Goal: Task Accomplishment & Management: Use online tool/utility

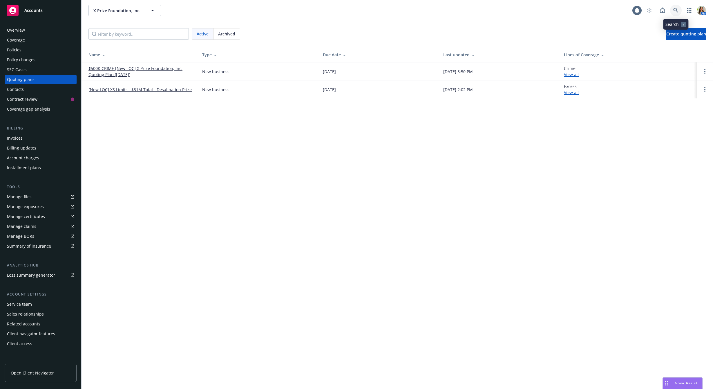
click at [679, 7] on link at bounding box center [676, 11] width 12 height 12
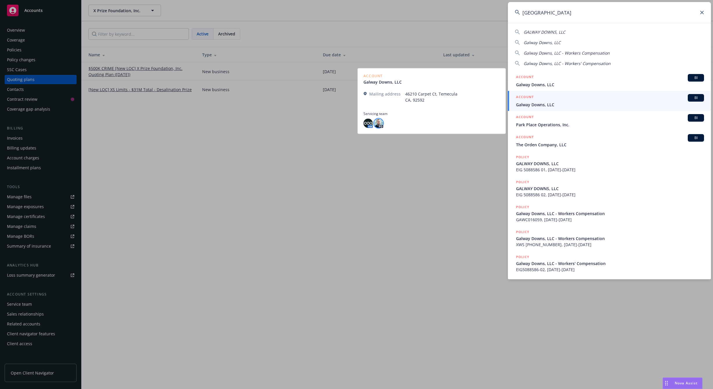
click at [380, 125] on img at bounding box center [378, 122] width 9 height 9
click at [365, 122] on img at bounding box center [368, 122] width 9 height 9
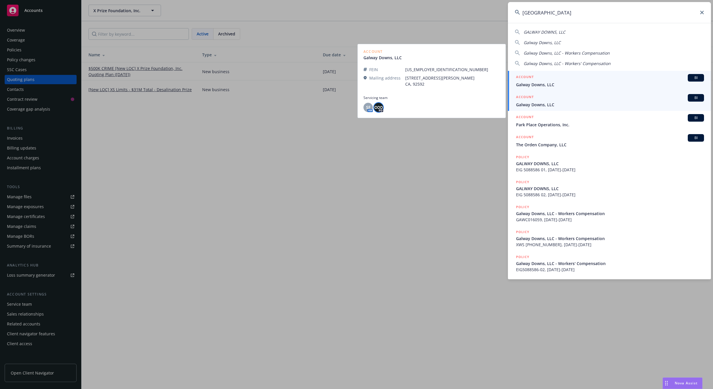
click at [375, 108] on img at bounding box center [378, 107] width 9 height 9
click at [367, 108] on span "SF" at bounding box center [368, 107] width 4 height 6
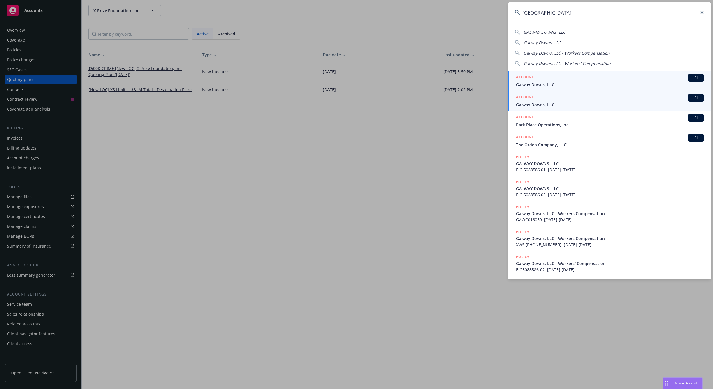
drag, startPoint x: 559, startPoint y: 11, endPoint x: 400, endPoint y: 1, distance: 159.4
click at [400, 1] on div "galway downs GALWAY DOWNS, LLC Galway Downs, LLC Galway Downs, LLC - Workers Co…" at bounding box center [356, 194] width 713 height 389
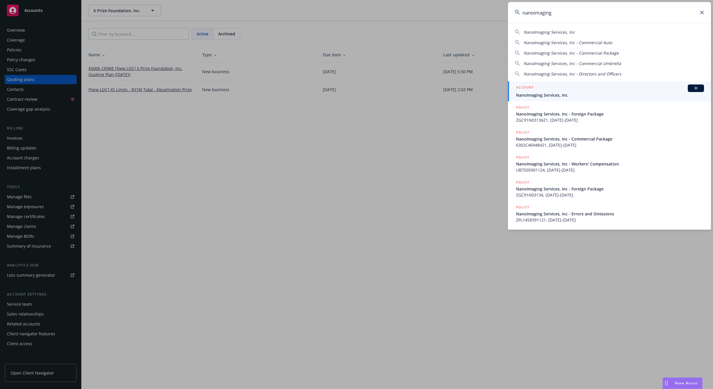
type input "nanoimaging"
click at [561, 87] on div "ACCOUNT BI" at bounding box center [610, 88] width 188 height 8
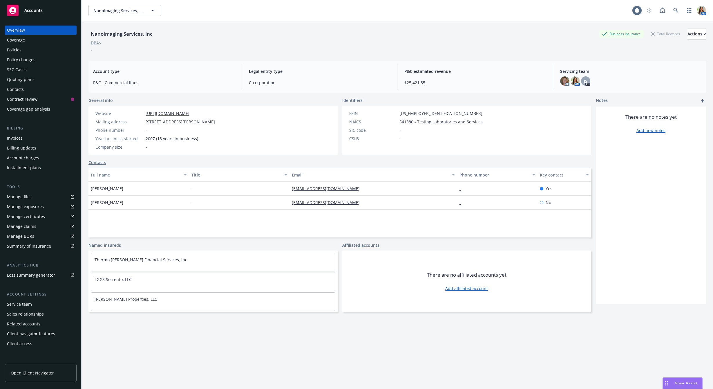
click at [26, 78] on div "Quoting plans" at bounding box center [21, 79] width 28 height 9
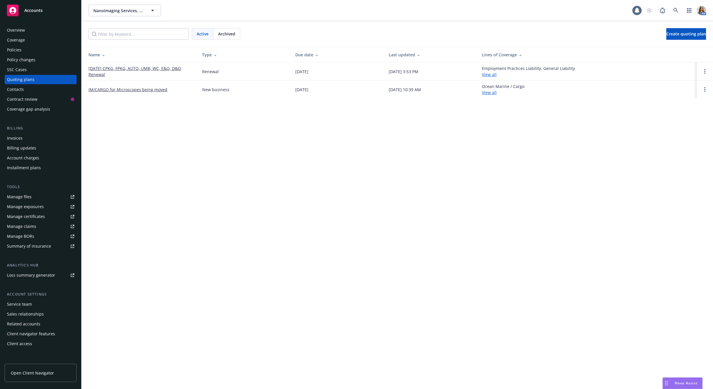
click at [110, 66] on link "[DATE] CPKG, FPKG, AUTO, UMB, WC, E&O, D&O Renewal" at bounding box center [141, 71] width 104 height 12
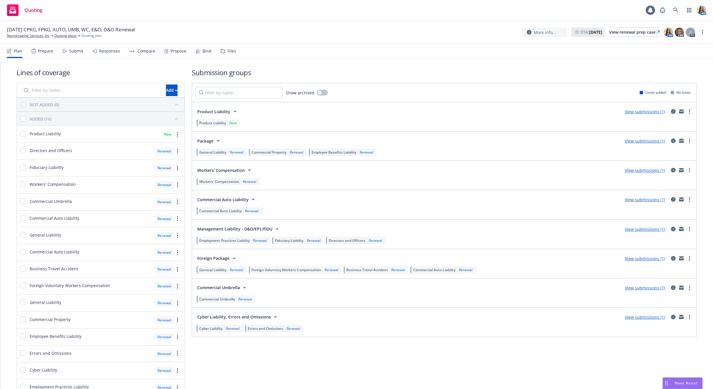
click at [117, 49] on div "Responses" at bounding box center [109, 51] width 21 height 5
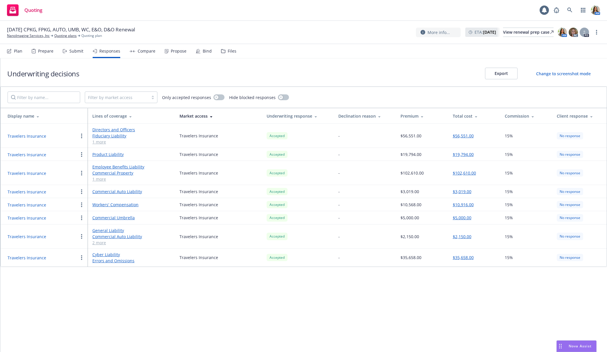
click at [31, 259] on button "Travelers Insurance" at bounding box center [27, 258] width 39 height 6
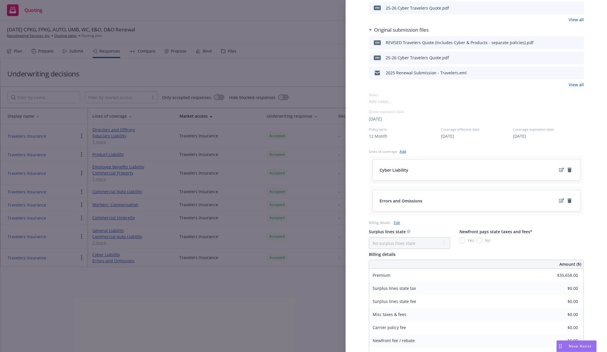
scroll to position [200, 0]
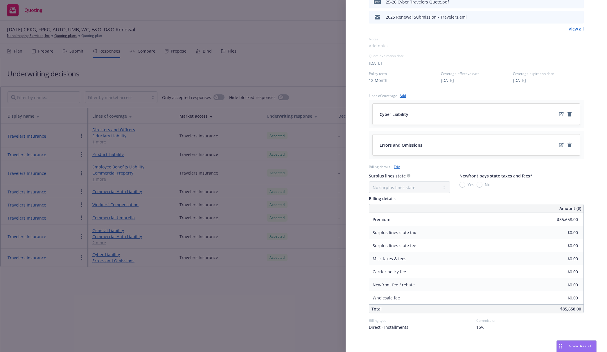
click at [394, 164] on link "Edit" at bounding box center [397, 167] width 6 height 6
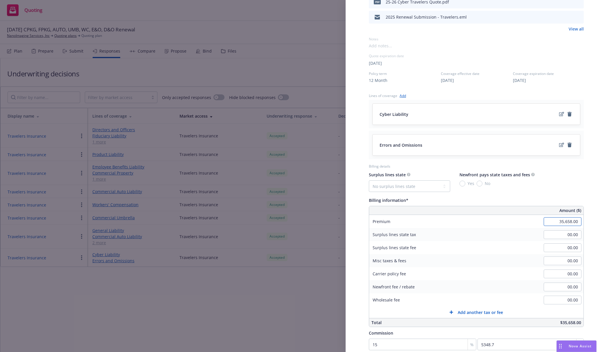
click at [554, 217] on input "35,658.00" at bounding box center [562, 221] width 38 height 9
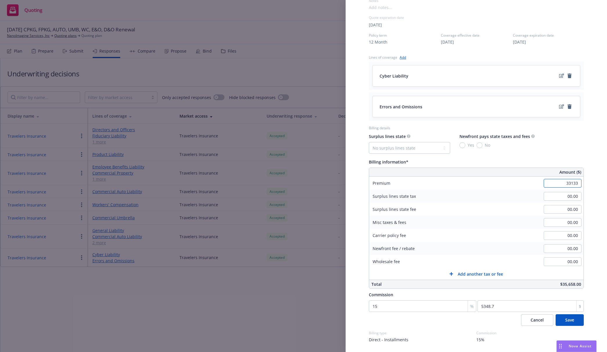
scroll to position [239, 0]
type input "33,133.00"
type input "4969.95"
click at [564, 313] on button "Save" at bounding box center [569, 319] width 28 height 12
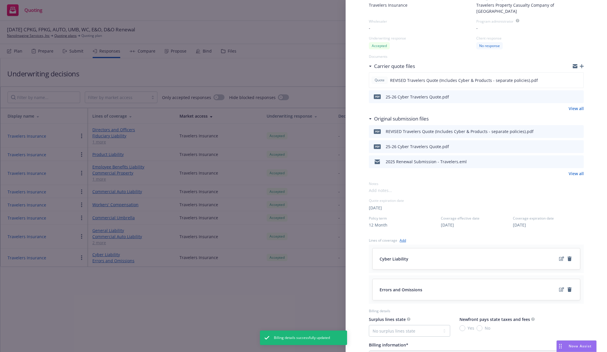
scroll to position [0, 0]
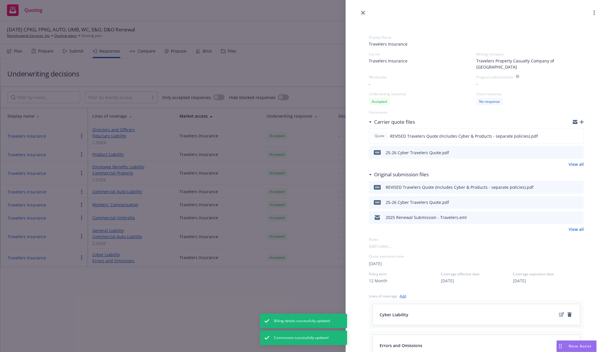
click at [362, 13] on icon "close" at bounding box center [362, 12] width 3 height 3
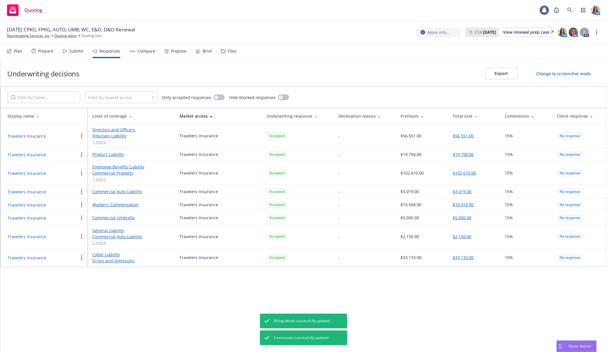
click at [34, 154] on button "Travelers Insurance" at bounding box center [27, 155] width 39 height 6
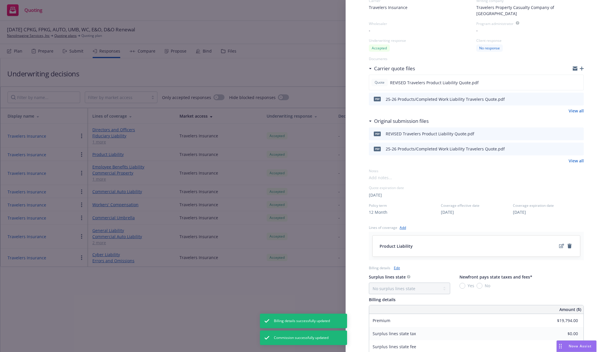
scroll to position [154, 0]
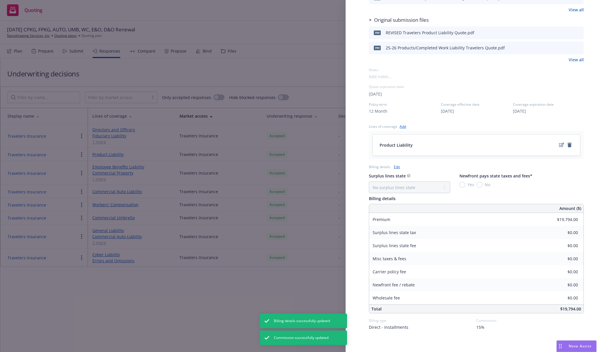
click at [394, 164] on link "Edit" at bounding box center [397, 167] width 6 height 6
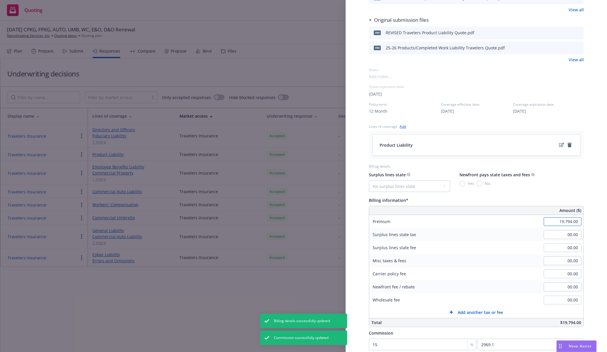
click at [551, 217] on input "19,794.00" at bounding box center [562, 221] width 38 height 9
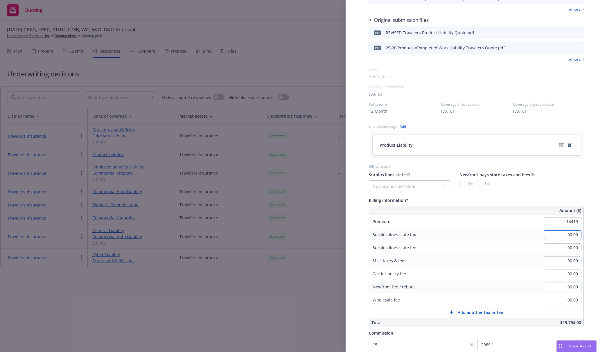
type input "14,419.00"
type input "2162.85"
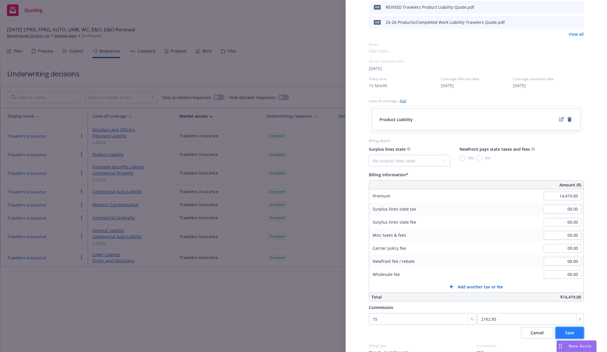
click at [564, 327] on button "Save" at bounding box center [569, 333] width 28 height 12
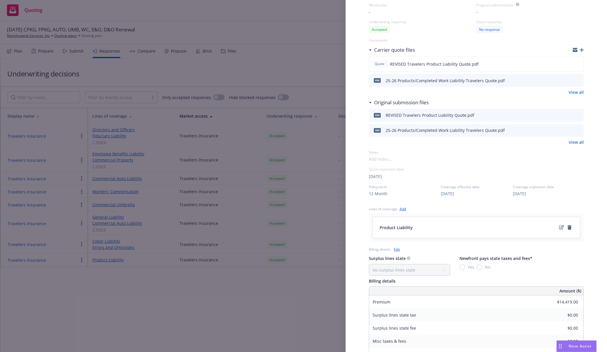
scroll to position [49, 0]
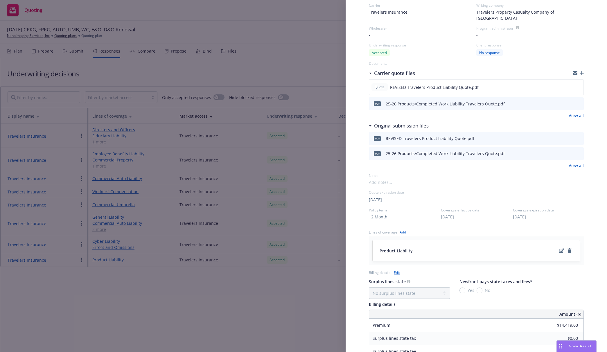
click at [580, 71] on icon "button" at bounding box center [581, 73] width 4 height 4
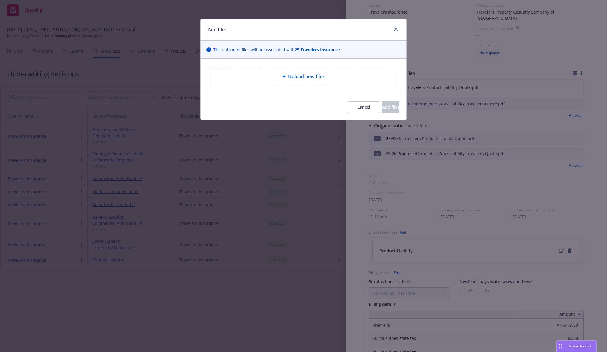
click at [295, 74] on span "Upload new files" at bounding box center [306, 76] width 37 height 7
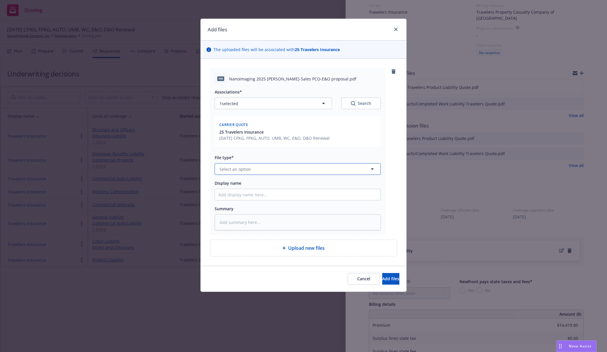
click at [247, 167] on span "Select an option" at bounding box center [234, 169] width 31 height 6
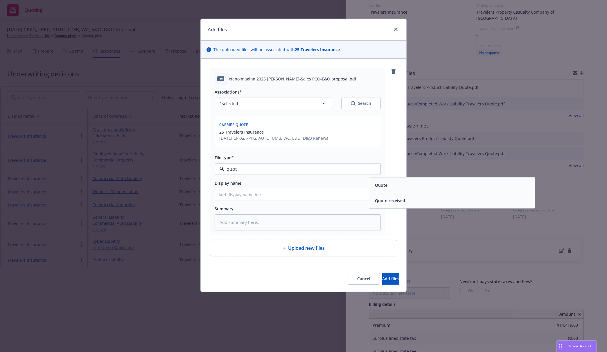
type input "quote"
click at [389, 190] on div "Quote" at bounding box center [451, 184] width 165 height 15
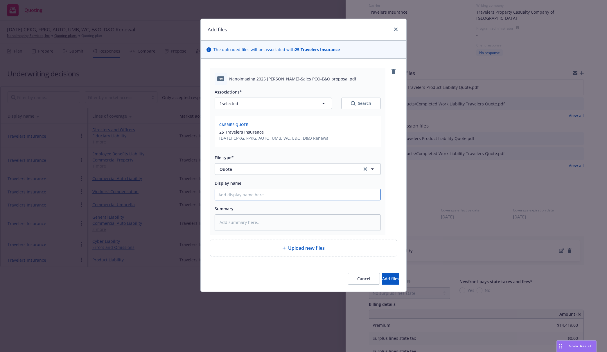
click at [289, 193] on input "Display name" at bounding box center [297, 194] width 165 height 11
type textarea "x"
type input "F"
type textarea "x"
type input "FI"
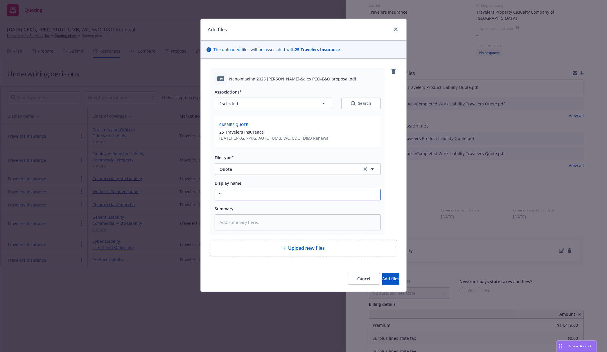
type textarea "x"
type input "FINA"
type textarea "x"
type input "FINAL"
type textarea "x"
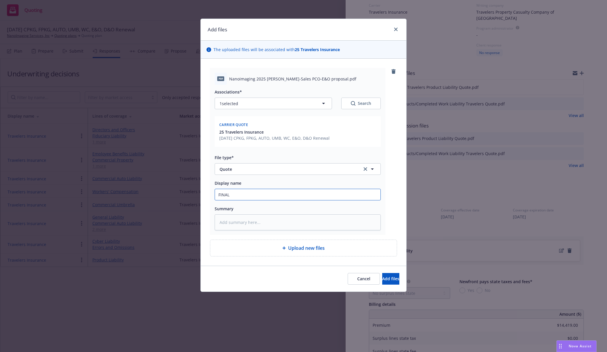
type input "FINAL"
type textarea "x"
type input "FINAL R"
type textarea "x"
type input "FINAL Re"
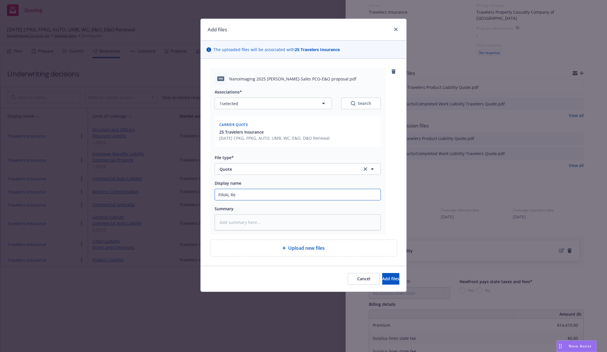
type textarea "x"
type input "FINAL Rev"
type textarea "x"
type input "FINAL Revi"
type textarea "x"
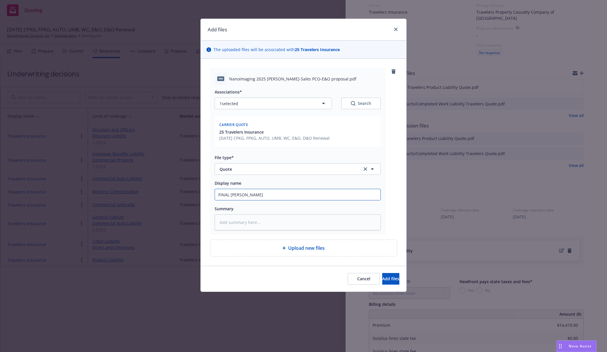
type input "FINAL Revise"
type textarea "x"
type input "FINAL Revised"
type textarea "x"
type input "FINAL Revised"
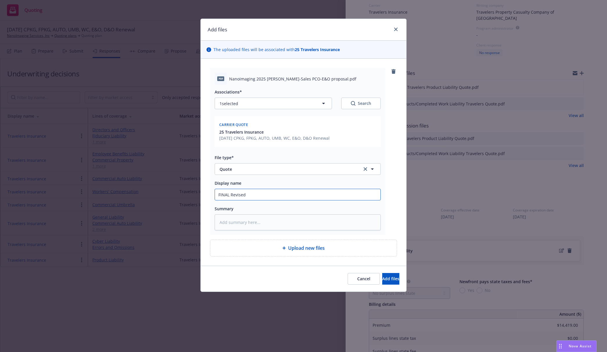
type textarea "x"
type input "FINAL Revised T"
type textarea "x"
type input "FINAL Revised Tr"
type textarea "x"
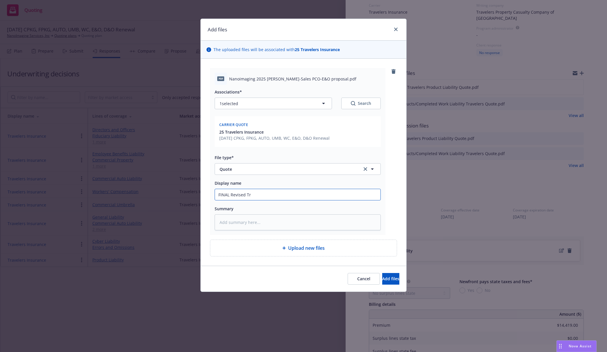
type input "FINAL Revised Tra"
type textarea "x"
type input "FINAL Revised Trav"
type textarea "x"
type input "FINAL Revised Trave"
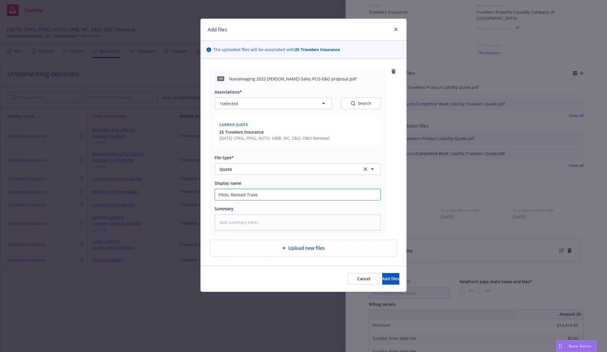
type textarea "x"
type input "FINAL Revised Travele"
type textarea "x"
type input "FINAL Revised Travelers"
type textarea "x"
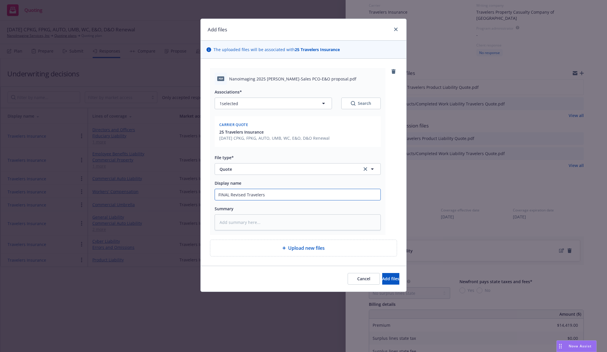
type input "FINAL Revised Travelers"
type textarea "x"
type input "FINAL Revised Travelers C"
type textarea "x"
type input "FINAL Revised Travelers Cy"
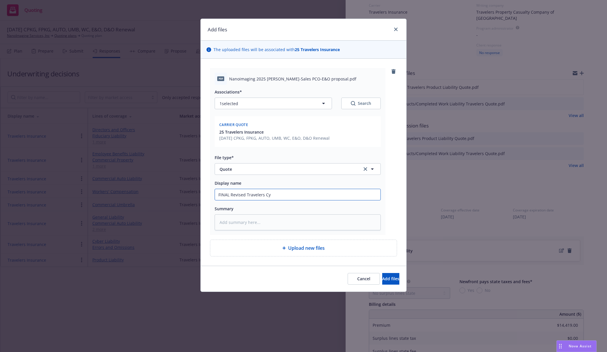
type textarea "x"
type input "FINAL Revised Travelers Cyb"
type textarea "x"
type input "FINAL Revised Travelers Cybe"
type textarea "x"
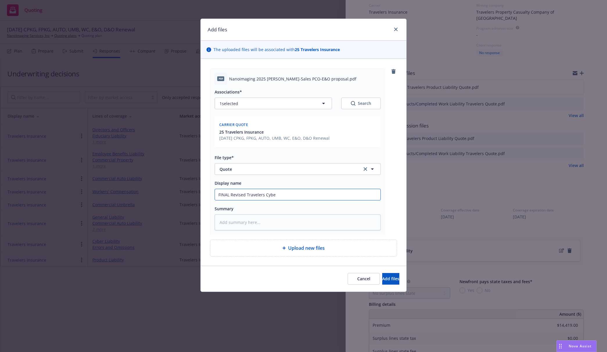
type input "FINAL Revised Travelers Cyber"
type textarea "x"
type input "FINAL Revised Travelers Cyber/"
type textarea "x"
type input "FINAL Revised Travelers Cyber/E"
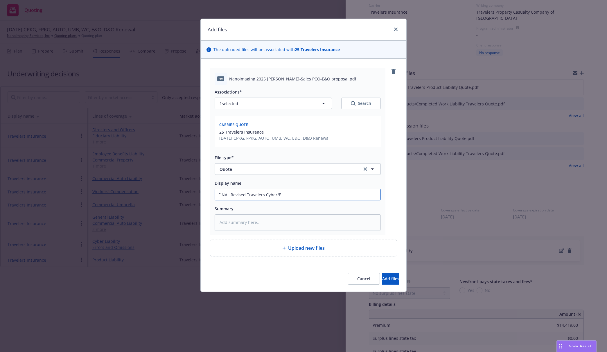
type textarea "x"
type input "FINAL Revised Travelers Cyber/E&"
type textarea "x"
type input "FINAL Revised Travelers Cyber/E&O"
type textarea "x"
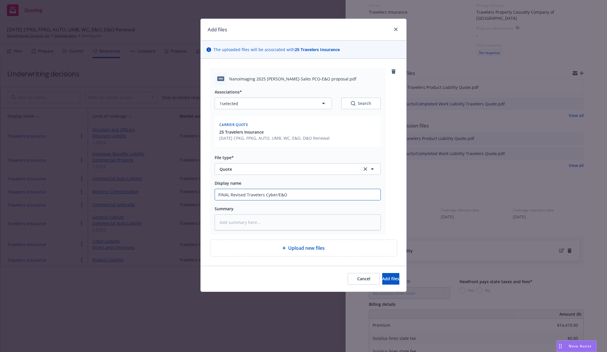
type input "FINAL Revised Travelers Cyber/E&O,"
type textarea "x"
type input "FINAL Revised Travelers Cyber/E&O,"
type textarea "x"
type input "FINAL Revised Travelers Cyber/E&O,"
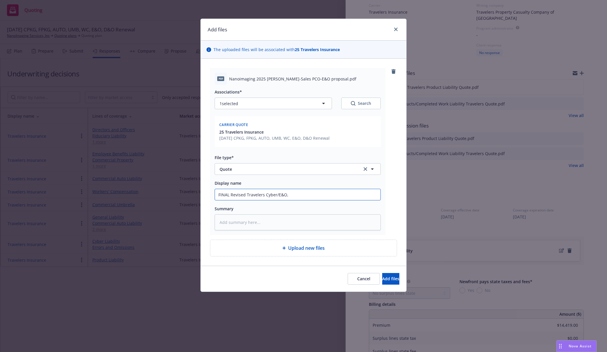
type textarea "x"
type input "FINAL Revised Travelers Cyber/E&O"
type textarea "x"
type input "FINAL Revised Travelers Cyber/E&O"
type textarea "x"
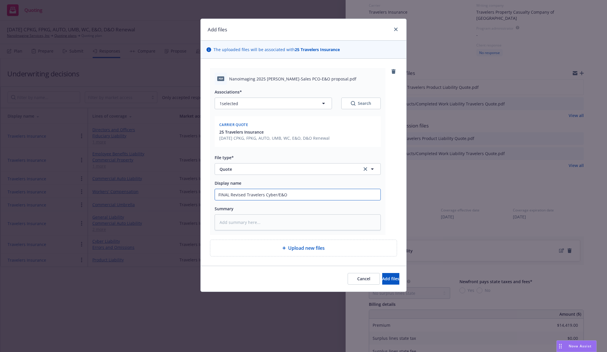
type input "FINAL Revised Travelers Cyber/E&O &"
type textarea "x"
type input "FINAL Revised Travelers Cyber/E&O &"
type textarea "x"
type input "FINAL Revised Travelers Cyber/E&O & P"
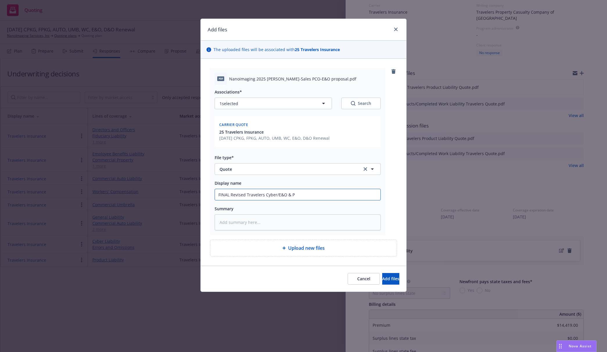
type textarea "x"
type input "FINAL Revised Travelers Cyber/E&O & Pr"
type textarea "x"
type input "FINAL Revised Travelers Cyber/E&O & Pro"
type textarea "x"
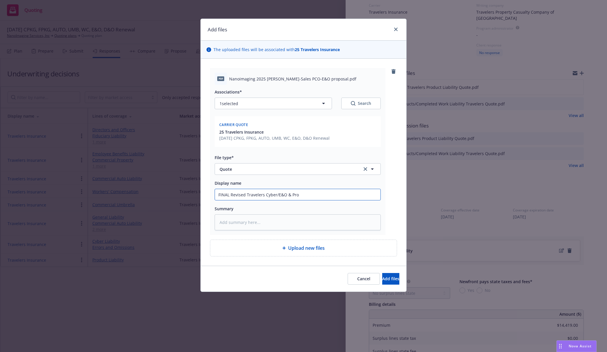
type input "FINAL Revised Travelers Cyber/E&O & Prod"
type textarea "x"
type input "FINAL Revised Travelers Cyber/E&O & Produ"
type textarea "x"
type input "FINAL Revised Travelers Cyber/E&O & Produc"
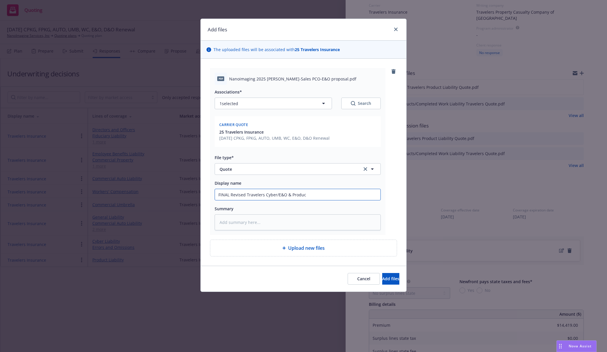
type textarea "x"
type input "FINAL Revised Travelers Cyber/E&O & Products"
type textarea "x"
type input "FINAL Revised Travelers Cyber/E&O & Products"
type textarea "x"
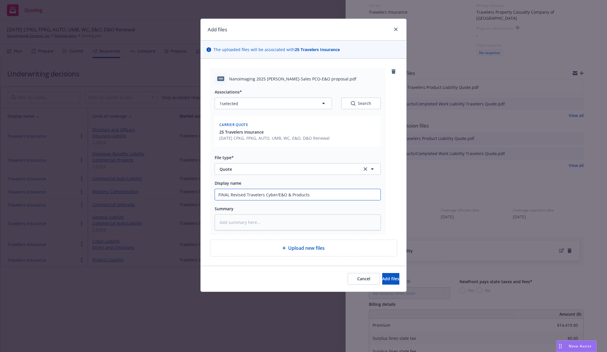
type input "FINAL Revised Travelers Cyber/E&O & Products Q"
type textarea "x"
type input "FINAL Revised Travelers Cyber/E&O & Products Qu"
type textarea "x"
type input "FINAL Revised Travelers Cyber/E&O & Products Quot"
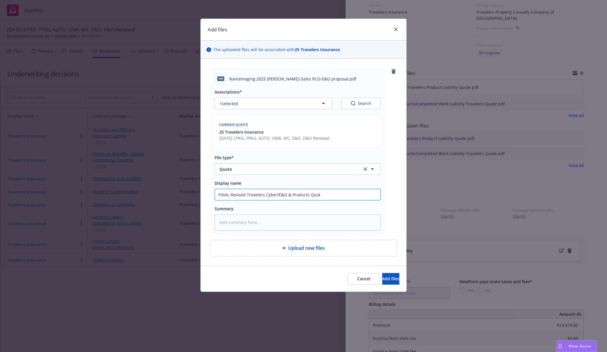
type textarea "x"
type input "FINAL Revised Travelers Cyber/E&O & Products Quote"
click at [391, 281] on button "Add files" at bounding box center [390, 279] width 17 height 12
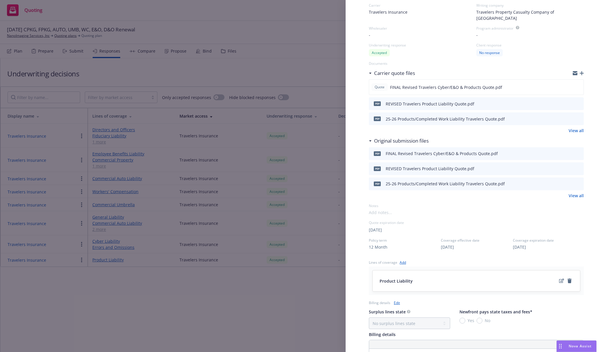
scroll to position [0, 0]
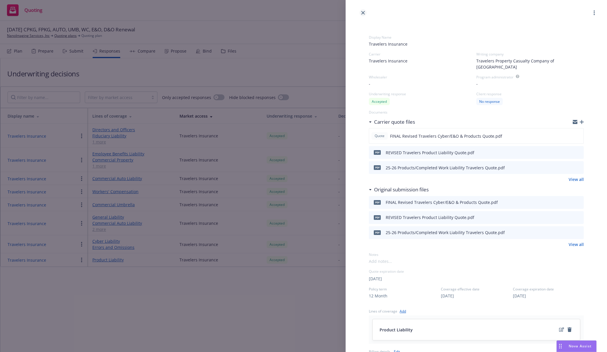
click at [361, 12] on icon "close" at bounding box center [362, 12] width 3 height 3
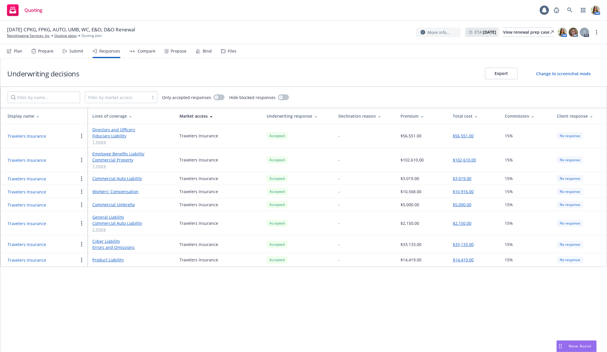
click at [28, 160] on button "Travelers Insurance" at bounding box center [27, 160] width 39 height 6
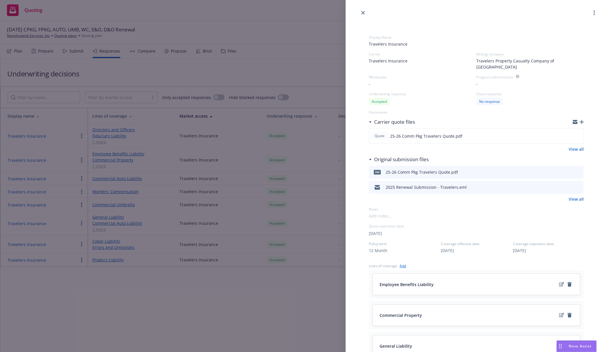
click at [583, 114] on div "Display Name Travelers Insurance Carrier Travelers Insurance Writing company Tr…" at bounding box center [475, 287] width 233 height 542
click at [582, 120] on icon "button" at bounding box center [581, 122] width 4 height 4
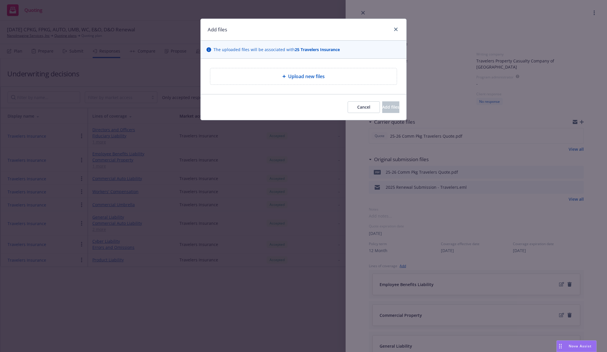
click at [335, 75] on div "Upload new files" at bounding box center [303, 76] width 177 height 7
type textarea "x"
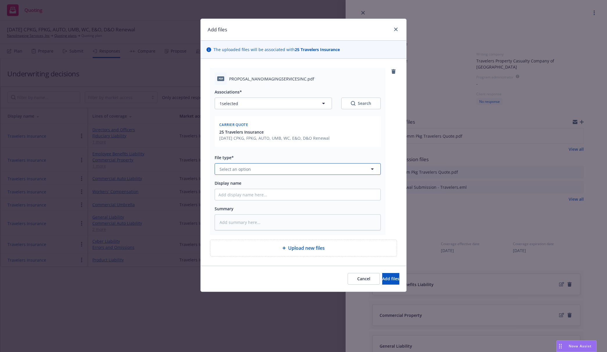
click at [247, 174] on button "Select an option" at bounding box center [297, 169] width 166 height 12
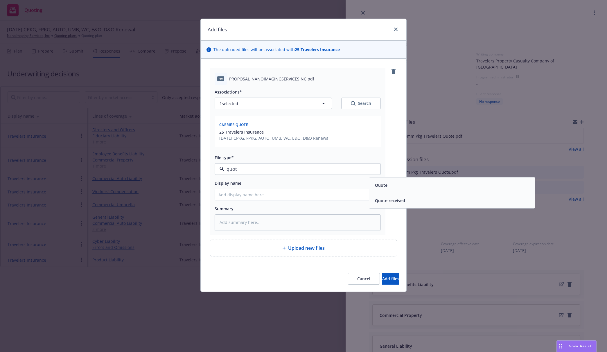
type input "quote"
click at [387, 191] on div "Quote" at bounding box center [451, 184] width 165 height 15
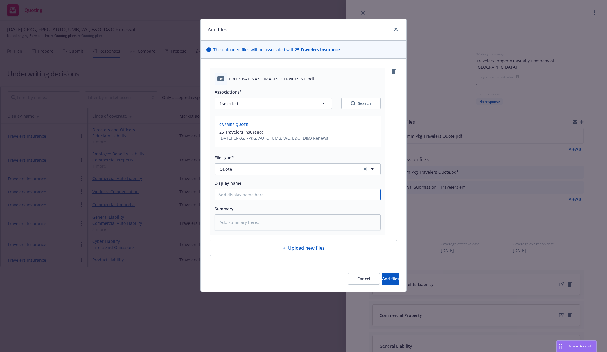
click at [333, 193] on input "Display name" at bounding box center [297, 194] width 165 height 11
type textarea "x"
type input "F"
type textarea "x"
type input "FI"
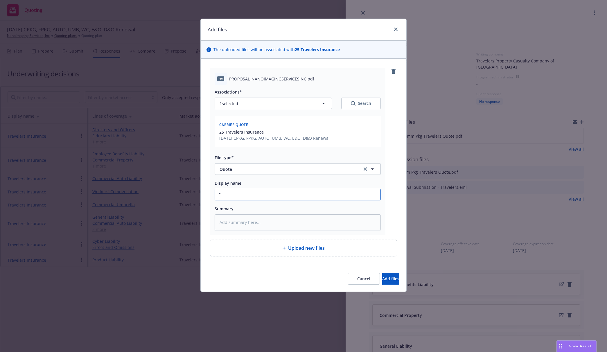
type textarea "x"
type input "FIN"
type textarea "x"
type input "FINA"
type textarea "x"
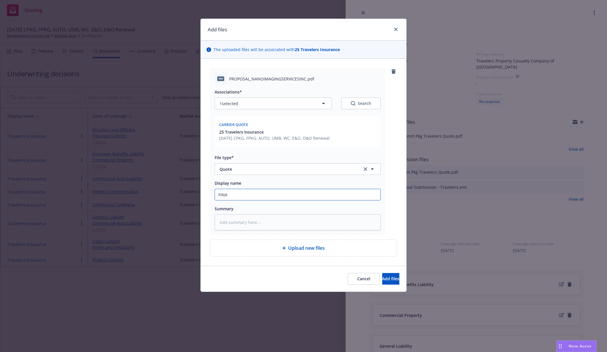
type input "FINAL"
type textarea "x"
type input "FINAL"
type textarea "x"
type input "FINAL R"
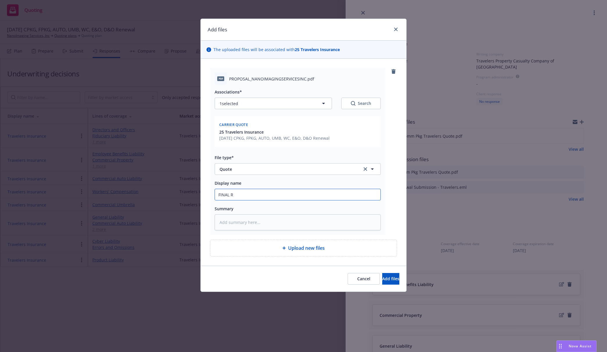
type textarea "x"
type input "FINAL Re"
type textarea "x"
type input "FINAL Rev"
type textarea "x"
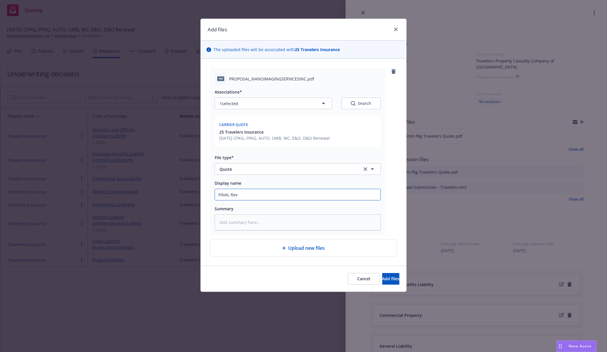
type input "FINAL Revi"
type textarea "x"
type input "FINAL [PERSON_NAME]"
type textarea "x"
type input "FINAL Revise"
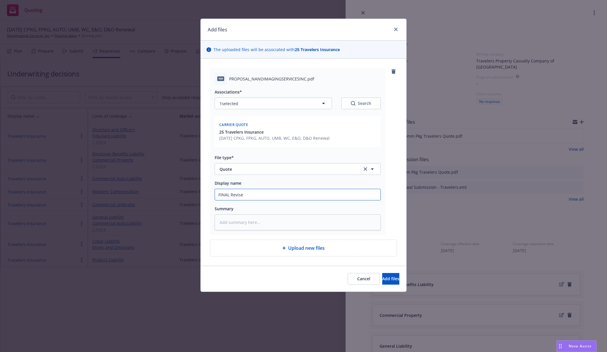
type textarea "x"
type input "FINAL Revised"
type textarea "x"
type input "FINAL Revised"
type textarea "x"
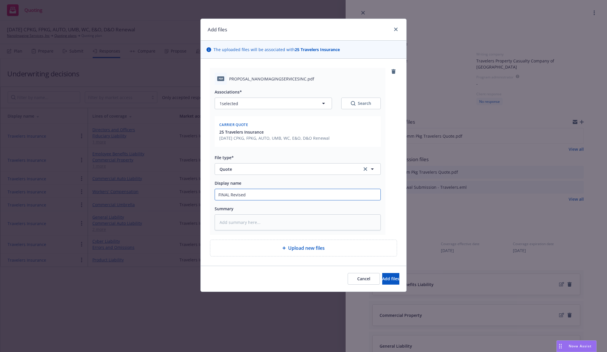
type input "FINAL Revised T"
type textarea "x"
type input "FINAL Revised Tr"
type textarea "x"
type input "FINAL Revised Tra"
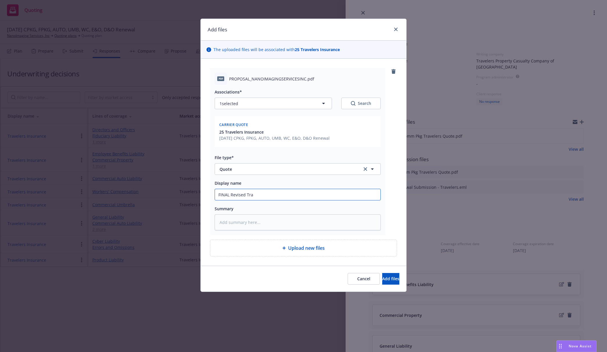
type textarea "x"
type input "FINAL Revised Trav"
type textarea "x"
type input "FINAL Revised Trave"
type textarea "x"
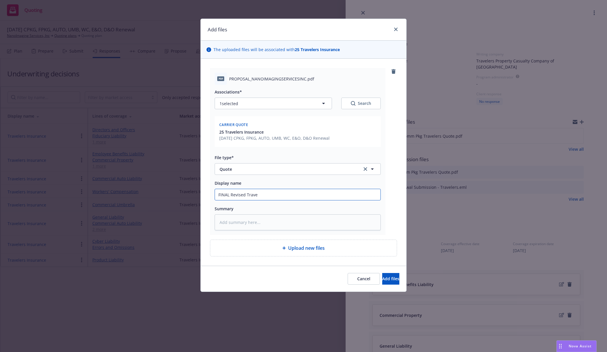
type input "FINAL Revised Travel"
type textarea "x"
type input "FINAL Revised Travele"
type textarea "x"
type input "FINAL Revised Traveler"
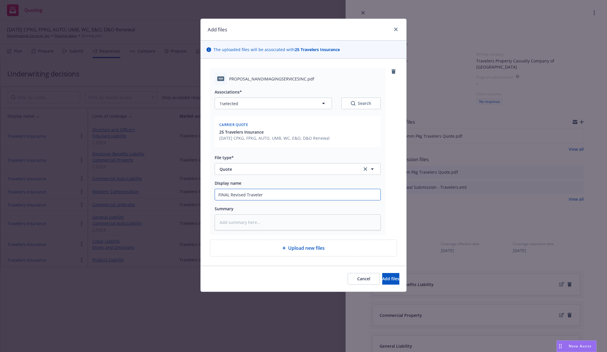
type textarea "x"
type input "FINAL Revised Travelers"
type textarea "x"
type input "FINAL Revised Travelers"
type textarea "x"
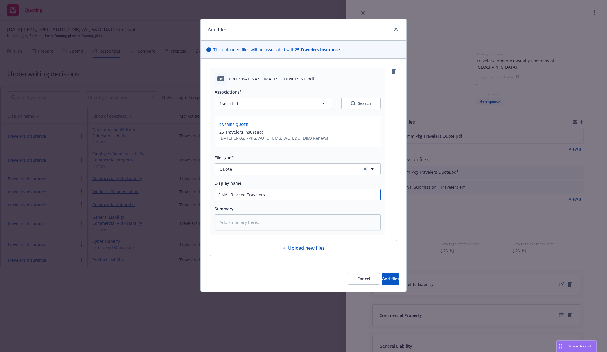
type input "FINAL Revised Travelers P"
type textarea "x"
type input "FINAL Revised Travelers PKG"
type textarea "x"
type input "FINAL Revised Travelers PKG/"
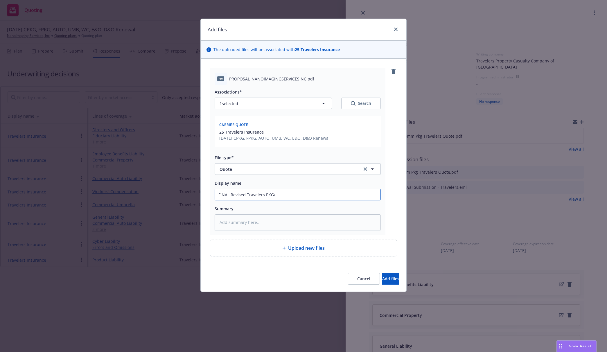
type textarea "x"
type input "FINAL Revised Travelers PKG/A"
type textarea "x"
type input "FINAL Revised Travelers PKG/Au"
type textarea "x"
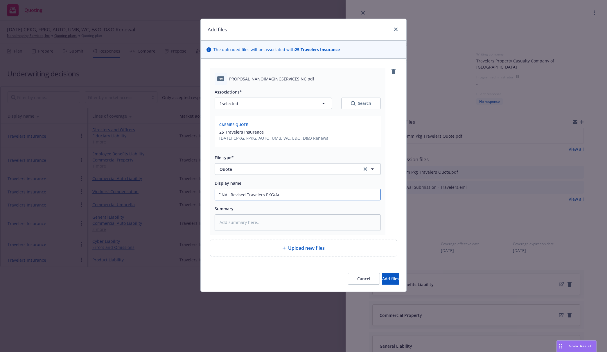
type input "FINAL Revised Travelers PKG/Aut"
type textarea "x"
type input "FINAL Revised Travelers PKG/Auto"
type textarea "x"
type input "FINAL Revised Travelers PKG/Auto/"
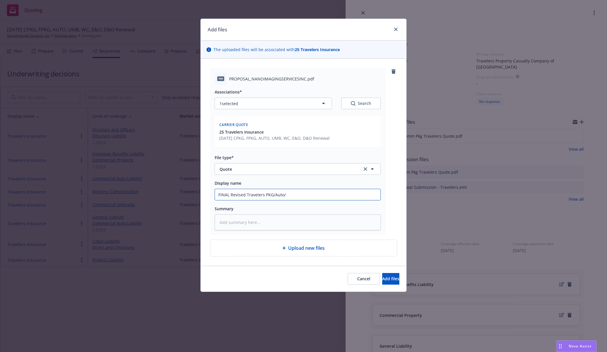
type textarea "x"
type input "FINAL Revised Travelers PKG/Auto/U"
type textarea "x"
type input "FINAL Revised Travelers PKG/Auto/Um"
type textarea "x"
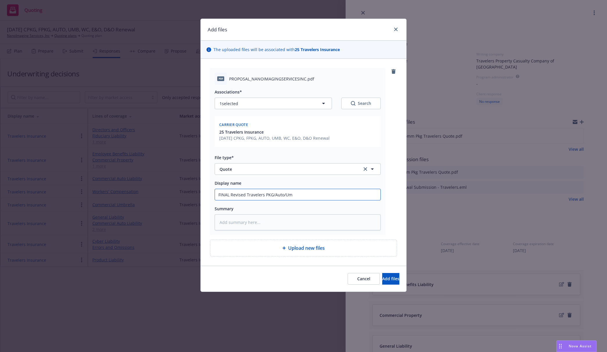
type input "FINAL Revised Travelers PKG/Auto/Umb"
type textarea "x"
type input "FINAL Revised Travelers PKG/Auto/Umb/"
type textarea "x"
type input "FINAL Revised Travelers PKG/Auto/Umb/W"
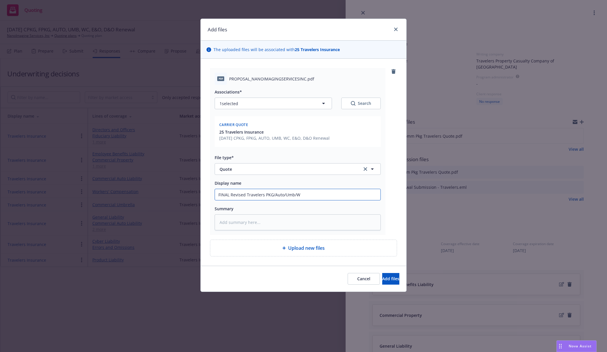
type textarea "x"
type input "FINAL Revised Travelers PKG/Auto/Umb/WC"
type textarea "x"
type input "FINAL Revised Travelers PKG/Auto/Umb/WC"
type textarea "x"
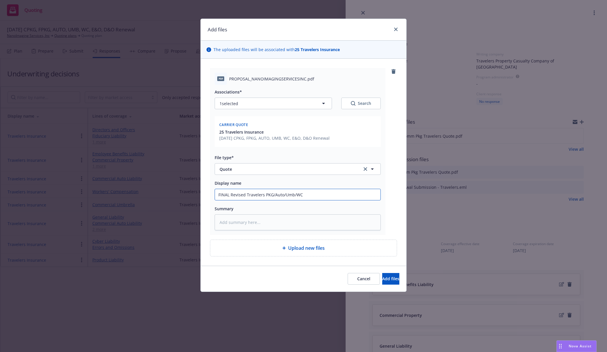
type input "FINAL Revised Travelers PKG/Auto/Umb/WC Q"
type textarea "x"
type input "FINAL Revised Travelers PKG/Auto/Umb/[PERSON_NAME]"
type textarea "x"
type input "FINAL Revised Travelers PKG/Auto/Umb/WC Quo"
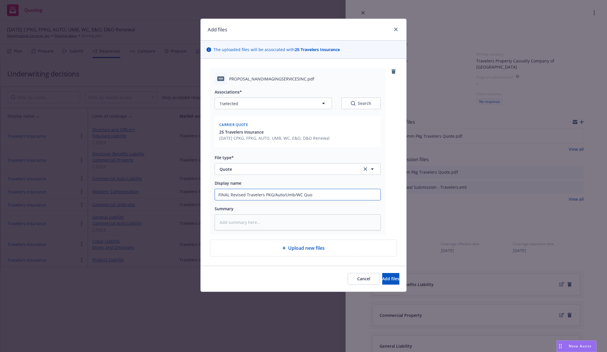
type textarea "x"
type input "FINAL Revised Travelers PKG/Auto/Umb/WC Quot"
type textarea "x"
type input "FINAL Revised Travelers PKG/Auto/Umb/WC Quote"
type textarea "x"
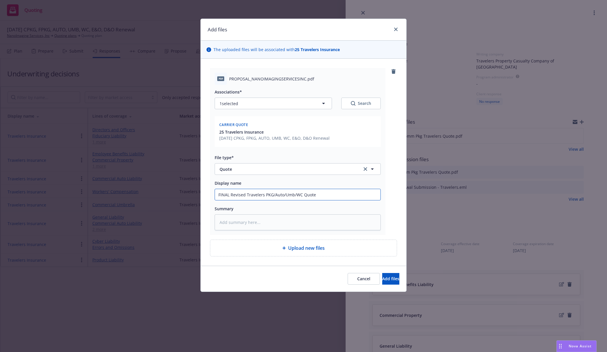
type input "FINAL Revised Travelers PKG/Auto/Umb/WC Quote"
type textarea "x"
type input "FINAL Revised Travelers PKG/Auto/Umb/WC Quote -"
type textarea "x"
type input "FINAL Revised Travelers PKG/Auto/Umb/WC Quote -"
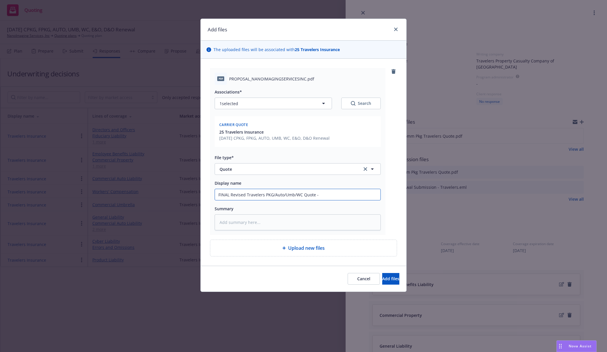
type textarea "x"
type input "FINAL Revised Travelers PKG/Auto/Umb/WC Quote"
type textarea "x"
click at [382, 273] on button "Add files" at bounding box center [390, 279] width 17 height 12
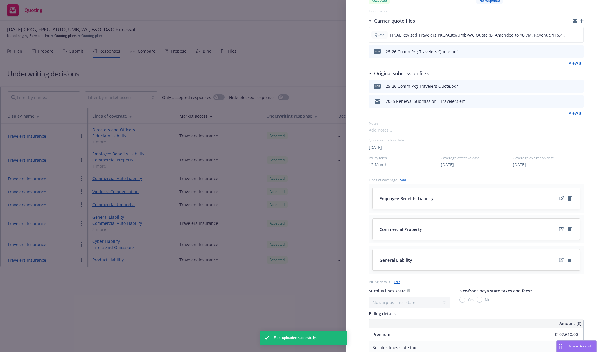
scroll to position [216, 0]
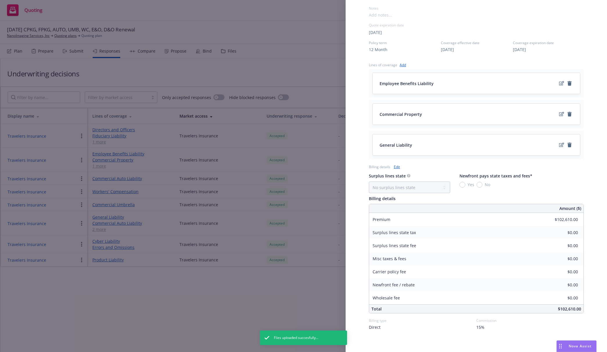
click at [395, 164] on link "Edit" at bounding box center [397, 167] width 6 height 6
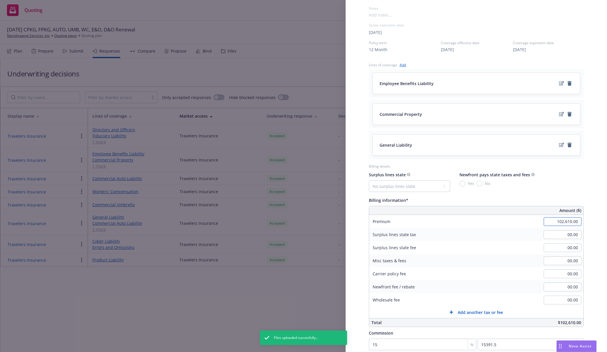
click at [556, 217] on input "102,610.00" at bounding box center [562, 221] width 38 height 9
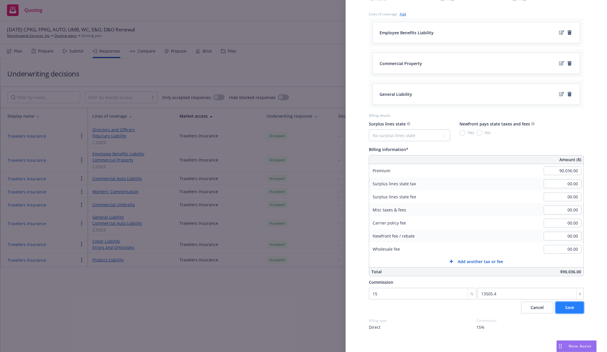
click at [576, 304] on button "Save" at bounding box center [569, 308] width 28 height 12
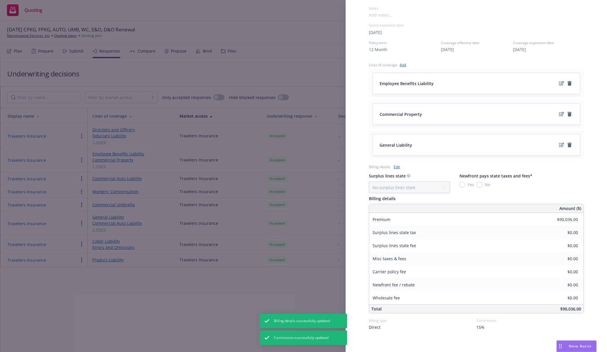
scroll to position [0, 0]
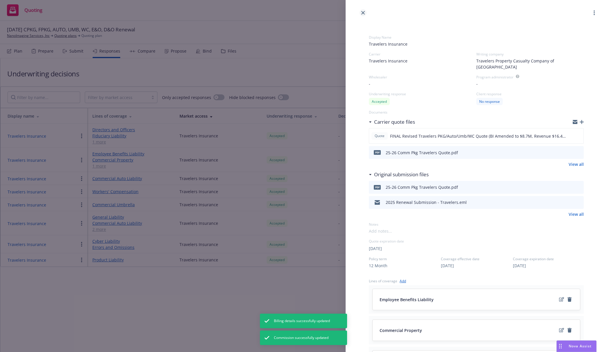
click at [360, 10] on link "close" at bounding box center [362, 12] width 7 height 7
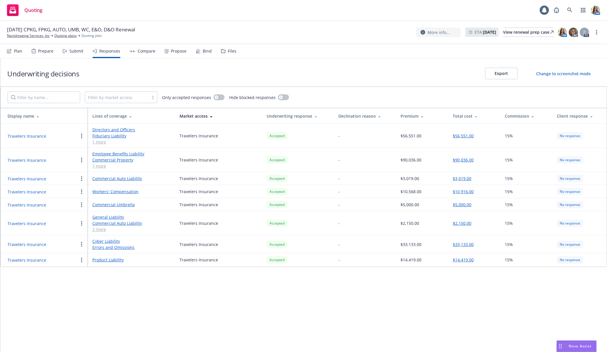
click at [173, 53] on div "Propose" at bounding box center [179, 51] width 16 height 5
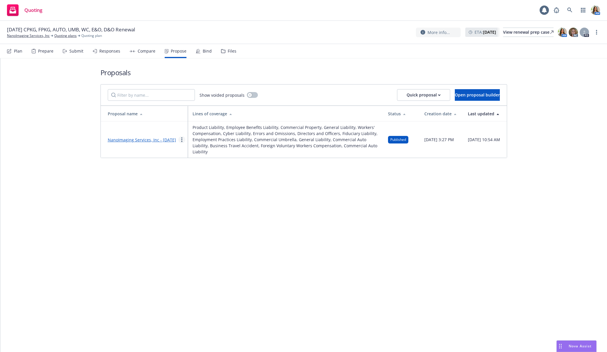
click at [181, 140] on link "more" at bounding box center [181, 139] width 7 height 7
click at [193, 168] on link "Duplicate" at bounding box center [204, 166] width 52 height 12
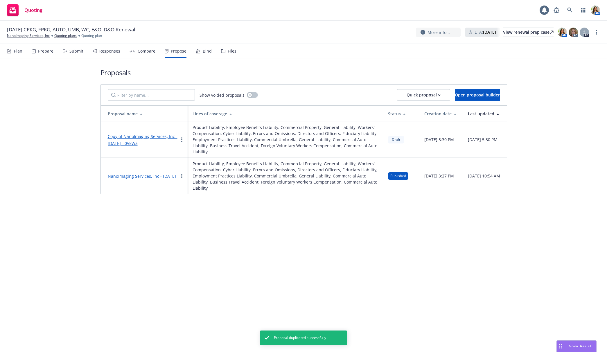
click at [127, 143] on link "Copy of NanoImaging Services, Inc - [DATE] - 0V5Wa" at bounding box center [143, 140] width 70 height 12
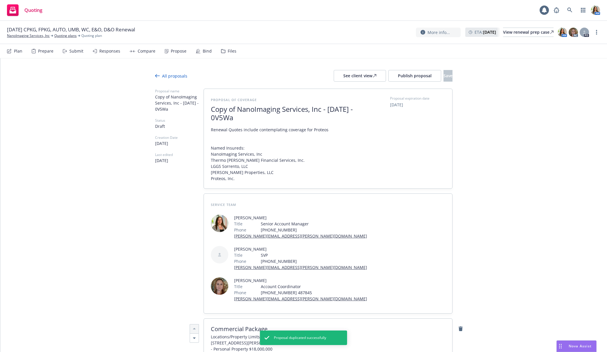
click at [232, 109] on span "Copy of NanoImaging Services, Inc - [DATE] - 0V5Wa" at bounding box center [282, 113] width 142 height 17
drag, startPoint x: 236, startPoint y: 109, endPoint x: 161, endPoint y: 108, distance: 75.2
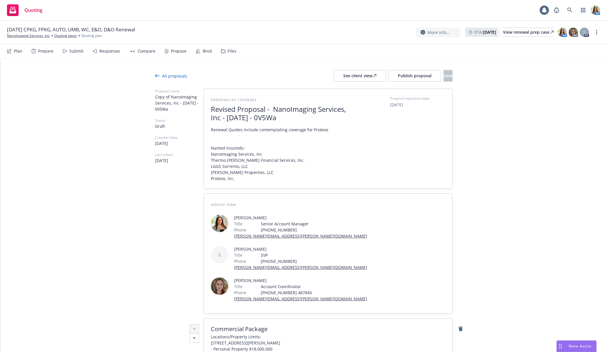
drag, startPoint x: 267, startPoint y: 120, endPoint x: 373, endPoint y: 112, distance: 106.8
click at [373, 112] on div "Proposal of coverage Revised Proposal - NanoImaging Services, Inc - [DATE] - 0V…" at bounding box center [328, 139] width 234 height 86
drag, startPoint x: 296, startPoint y: 118, endPoint x: 267, endPoint y: 120, distance: 28.8
click at [267, 120] on span "Revised Proposal - NanoImaging Services, Inc - [DATE] - 0V5Wa" at bounding box center [282, 113] width 142 height 17
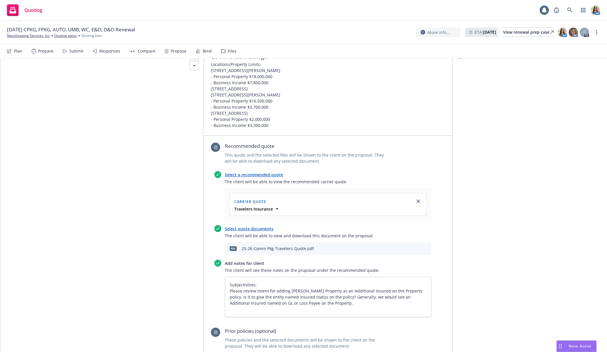
scroll to position [268, 0]
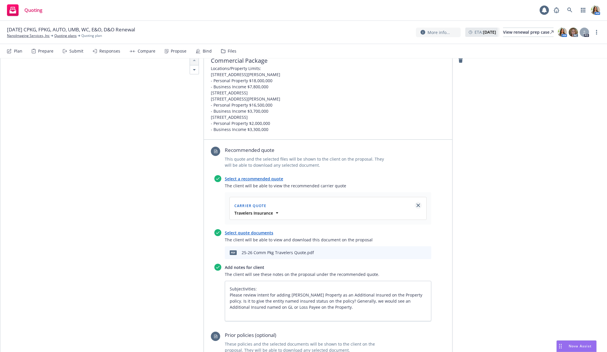
click at [420, 202] on link "close" at bounding box center [417, 205] width 7 height 7
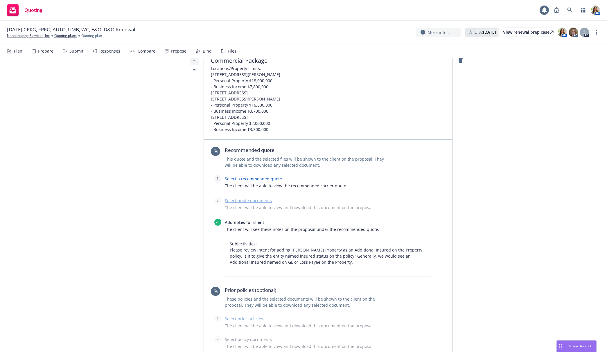
click at [258, 176] on link "Select a recommended quote" at bounding box center [253, 179] width 57 height 6
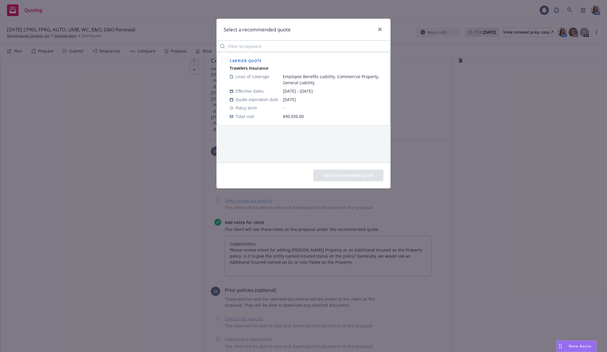
click at [223, 61] on circle at bounding box center [225, 61] width 6 height 6
click at [356, 176] on button "Add recommended quote" at bounding box center [348, 176] width 70 height 12
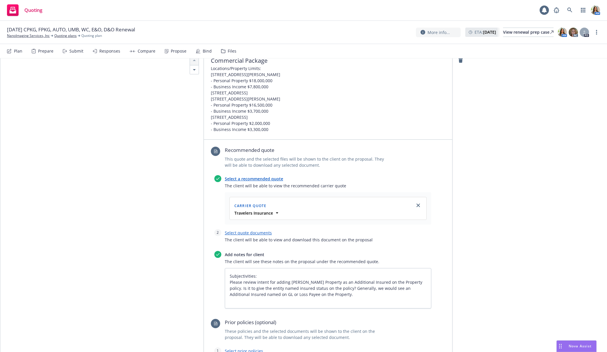
click at [250, 230] on link "Select quote documents" at bounding box center [248, 233] width 47 height 6
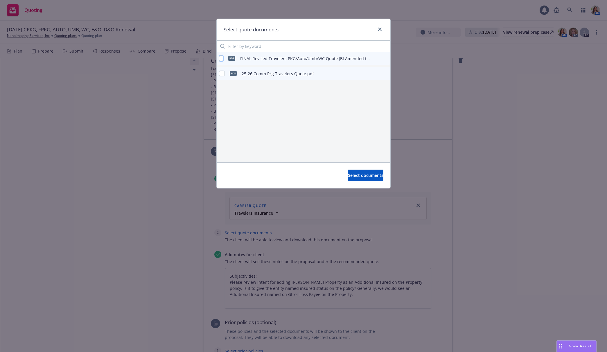
click at [221, 60] on input "checkbox" at bounding box center [221, 58] width 4 height 6
click at [348, 180] on button "Select documents" at bounding box center [365, 176] width 35 height 12
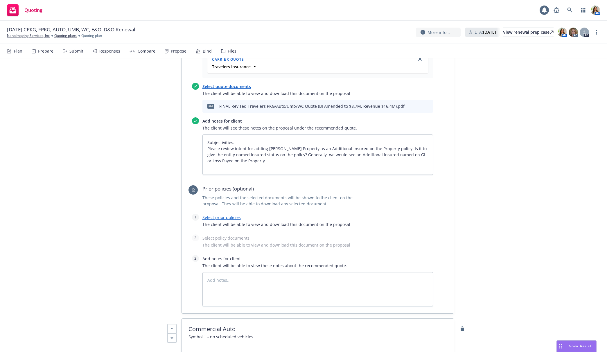
scroll to position [427, 0]
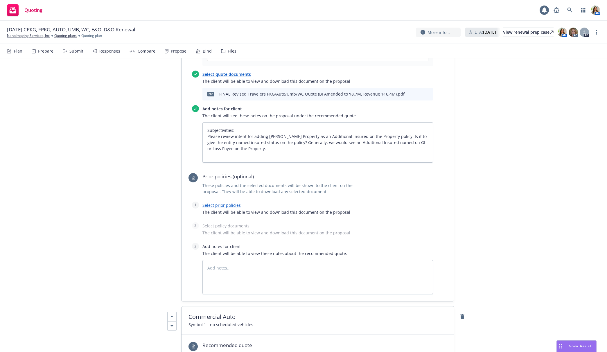
click at [219, 202] on link "Select prior policies" at bounding box center [221, 205] width 38 height 6
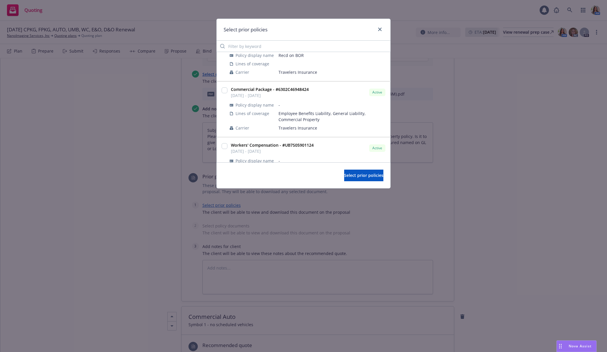
scroll to position [288, 0]
click at [225, 89] on input "checkbox" at bounding box center [224, 89] width 6 height 6
click at [366, 179] on button "Select prior policies" at bounding box center [363, 176] width 39 height 12
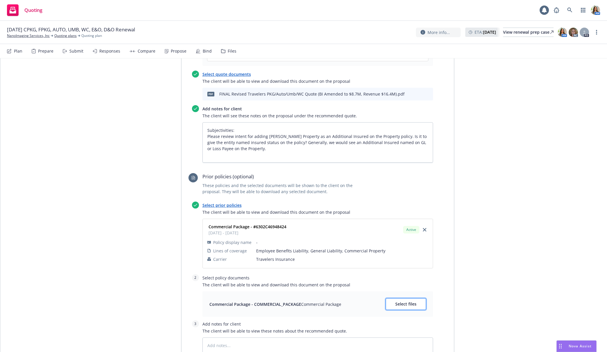
click at [406, 301] on span "Select files" at bounding box center [405, 304] width 21 height 6
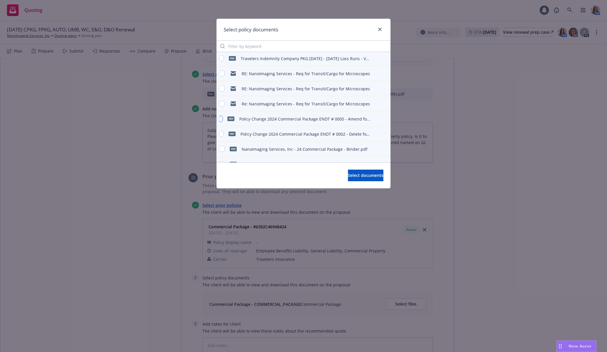
click at [220, 120] on input "checkbox" at bounding box center [220, 119] width 3 height 6
click at [221, 132] on input "checkbox" at bounding box center [221, 134] width 5 height 6
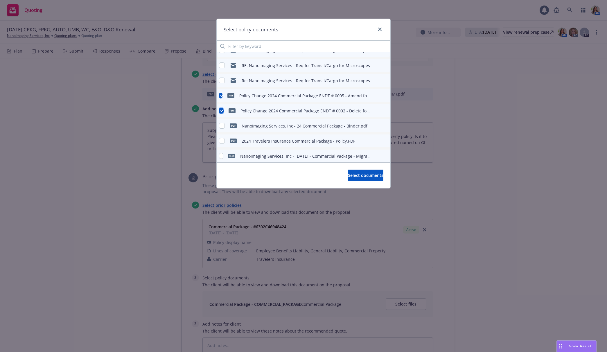
scroll to position [26, 0]
click at [221, 140] on input "checkbox" at bounding box center [222, 139] width 6 height 6
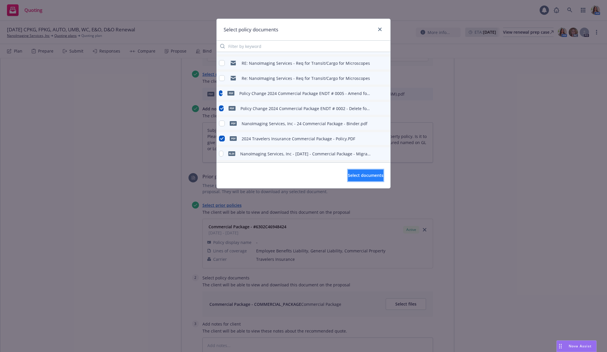
click at [349, 174] on span "Select documents" at bounding box center [365, 175] width 35 height 6
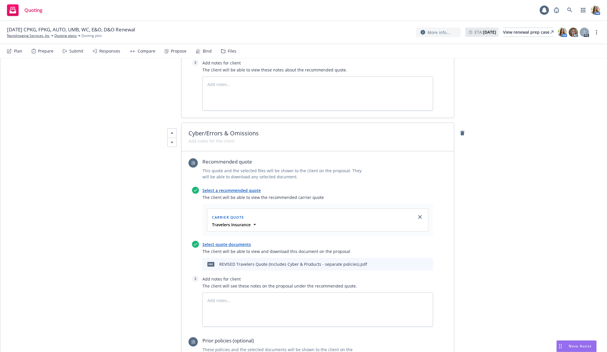
scroll to position [2436, 0]
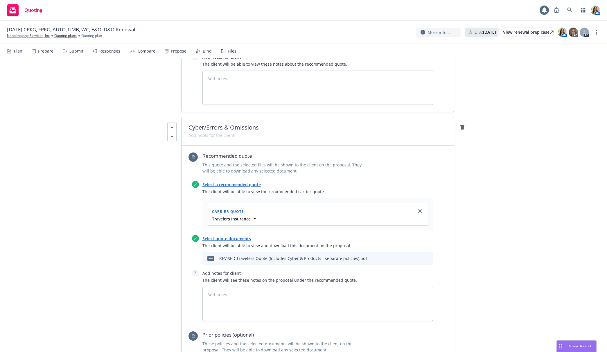
click at [236, 182] on link "Select a recommended quote" at bounding box center [231, 185] width 58 height 6
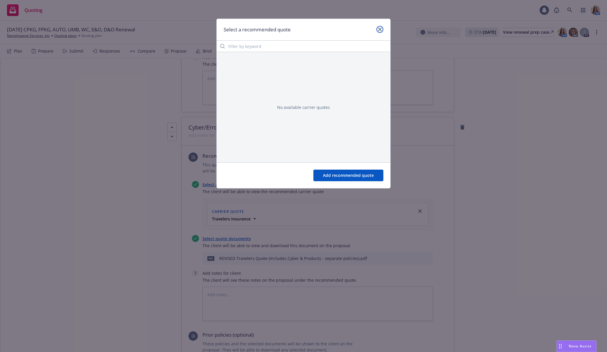
click at [379, 27] on link "close" at bounding box center [379, 29] width 7 height 7
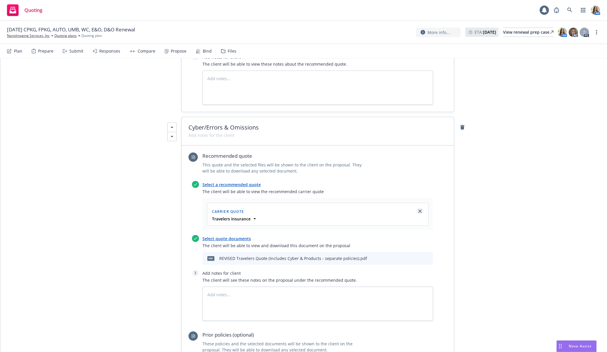
click at [419, 208] on link "close" at bounding box center [419, 211] width 7 height 7
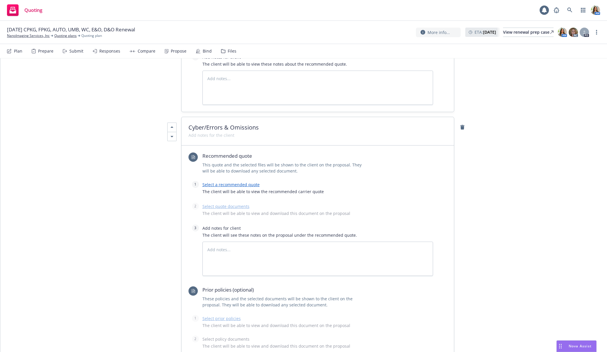
click at [248, 182] on link "Select a recommended quote" at bounding box center [230, 185] width 57 height 6
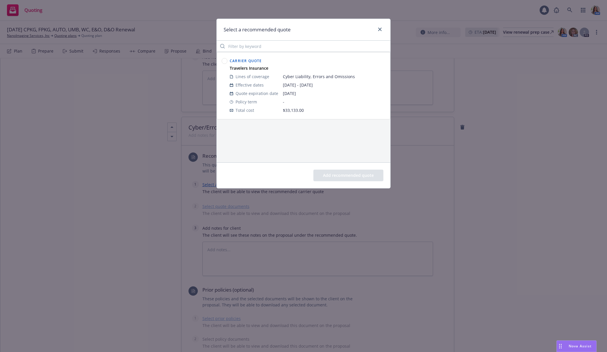
click at [223, 62] on circle at bounding box center [225, 61] width 6 height 6
click at [353, 173] on button "Add recommended quote" at bounding box center [348, 176] width 70 height 12
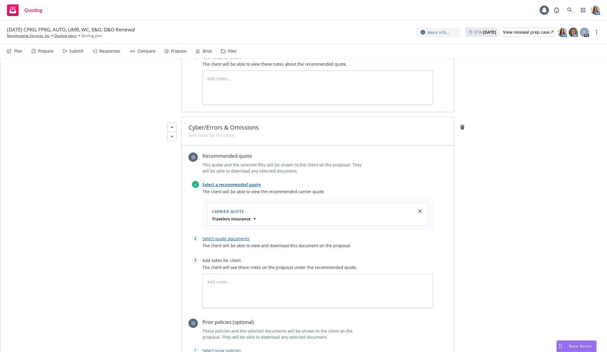
click at [223, 236] on link "Select quote documents" at bounding box center [225, 239] width 47 height 6
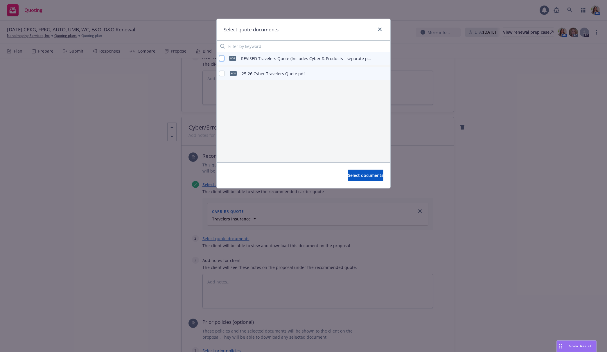
click at [221, 57] on input "checkbox" at bounding box center [221, 58] width 5 height 6
click at [348, 177] on span "Select documents" at bounding box center [365, 175] width 35 height 6
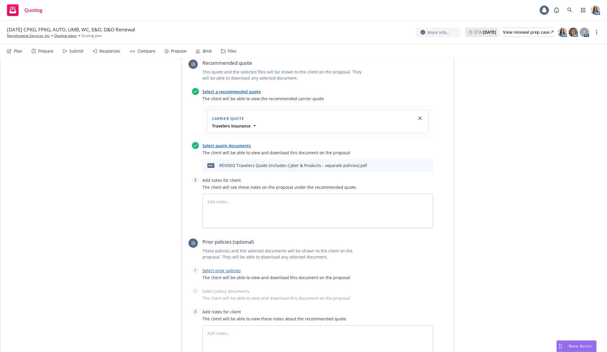
scroll to position [2592, 0]
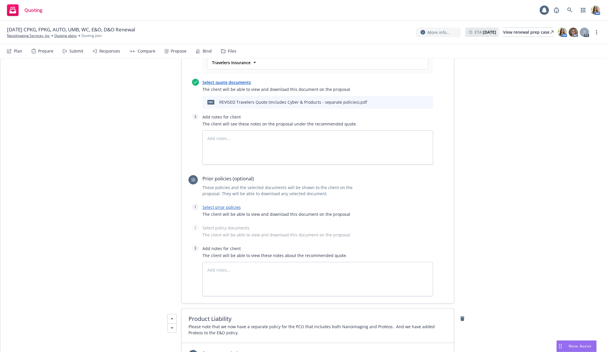
click at [212, 204] on link "Select prior policies" at bounding box center [221, 207] width 38 height 6
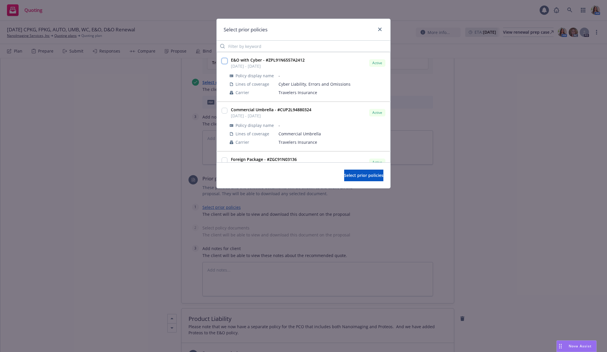
click at [222, 62] on input "checkbox" at bounding box center [224, 61] width 6 height 6
click at [348, 178] on button "Select prior policies" at bounding box center [363, 176] width 39 height 12
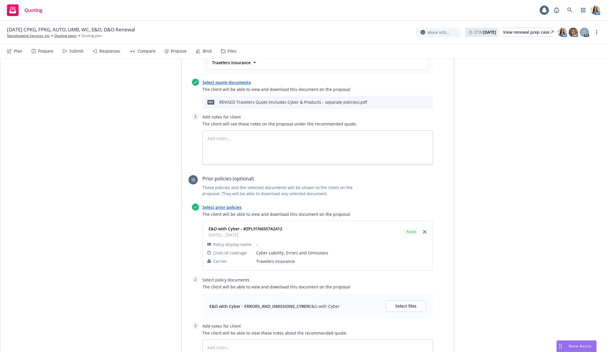
click at [405, 293] on div "E&O with Cyber - ERRORS_AND_OMISSIONS_CYBER E&O with Cyber Select files" at bounding box center [317, 306] width 230 height 26
click at [399, 303] on span "Select files" at bounding box center [405, 306] width 21 height 6
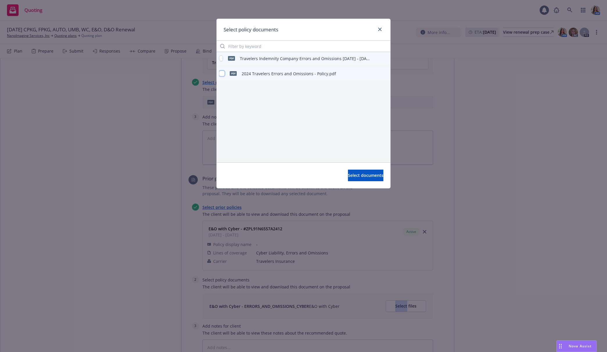
click at [223, 74] on input "checkbox" at bounding box center [222, 74] width 6 height 6
click at [358, 179] on button "Select documents" at bounding box center [365, 176] width 35 height 12
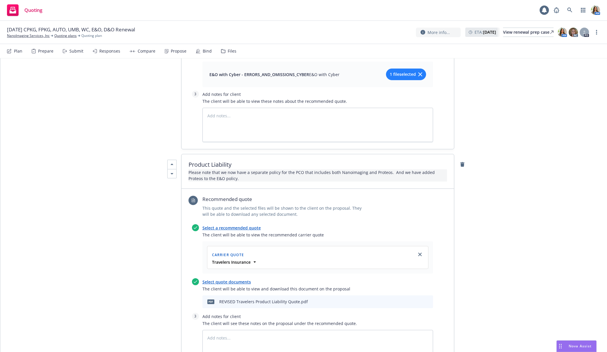
scroll to position [2822, 0]
click at [248, 225] on div "Select a recommended quote The client will be able to view the recommended carr…" at bounding box center [317, 249] width 230 height 49
click at [418, 254] on icon "close" at bounding box center [419, 255] width 3 height 3
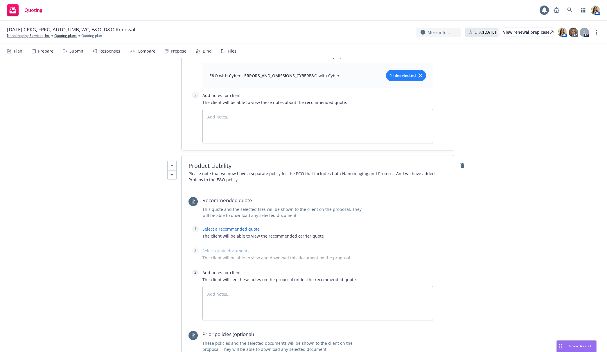
click at [232, 233] on span "The client will be able to view the recommended carrier quote" at bounding box center [317, 236] width 230 height 6
click at [227, 226] on link "Select a recommended quote" at bounding box center [230, 229] width 57 height 6
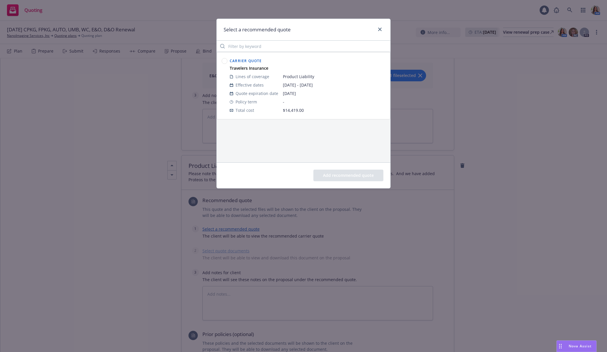
click at [223, 59] on circle at bounding box center [225, 61] width 6 height 6
click at [346, 177] on button "Add recommended quote" at bounding box center [348, 176] width 70 height 12
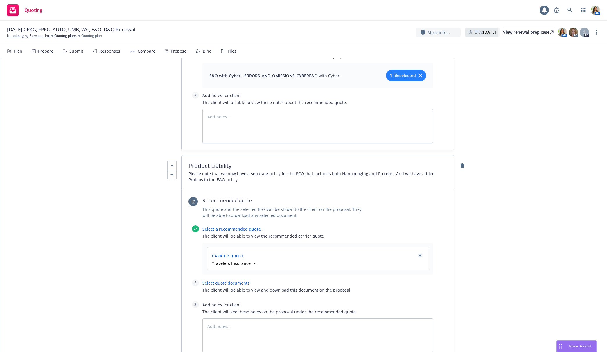
click at [232, 280] on link "Select quote documents" at bounding box center [225, 283] width 47 height 6
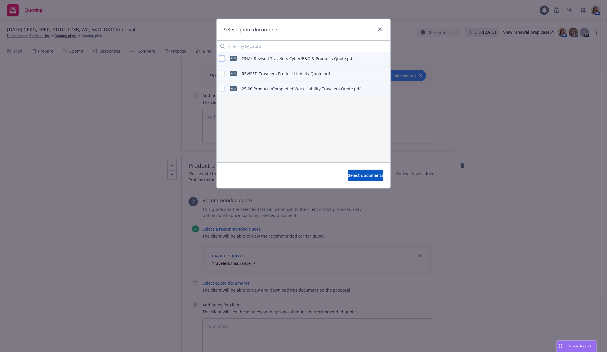
click at [221, 58] on input "checkbox" at bounding box center [222, 58] width 6 height 6
click at [348, 175] on span "Select documents" at bounding box center [365, 175] width 35 height 6
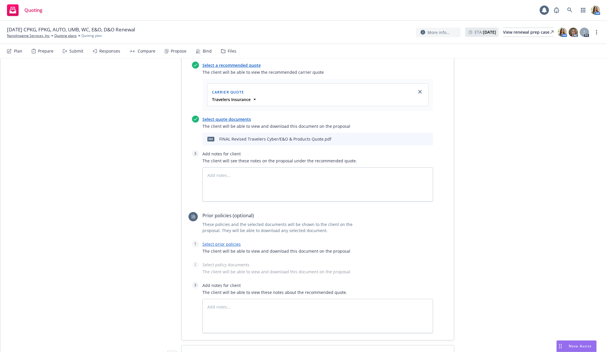
scroll to position [3005, 0]
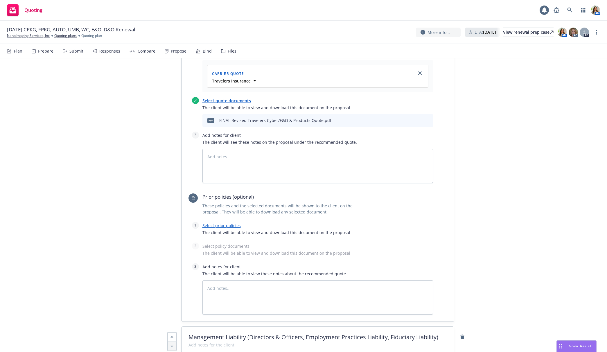
click at [225, 223] on link "Select prior policies" at bounding box center [221, 226] width 38 height 6
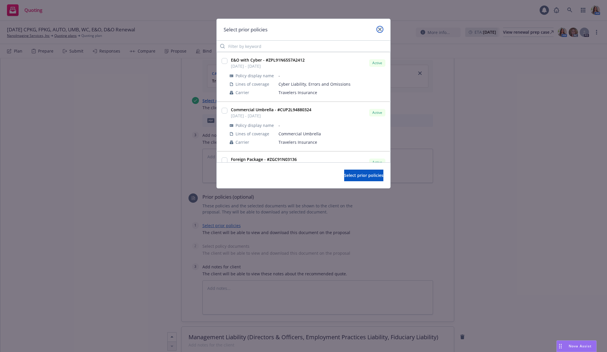
click at [380, 30] on icon "close" at bounding box center [379, 29] width 3 height 3
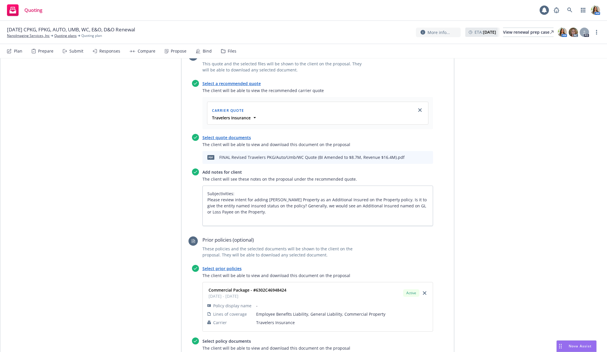
scroll to position [0, 0]
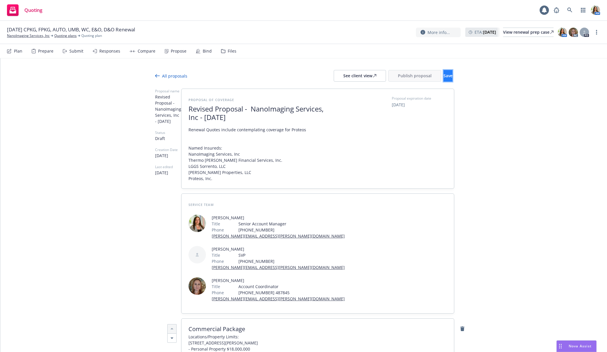
click at [443, 75] on span "Save" at bounding box center [447, 76] width 9 height 6
click at [343, 76] on div "See client view" at bounding box center [359, 75] width 33 height 11
click at [407, 76] on span "Publish proposal" at bounding box center [415, 76] width 34 height 6
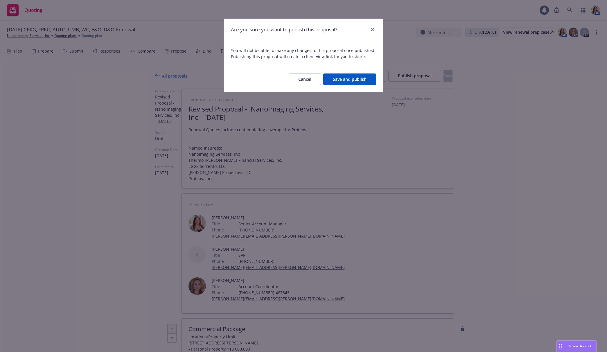
click at [351, 82] on button "Save and publish" at bounding box center [349, 79] width 53 height 12
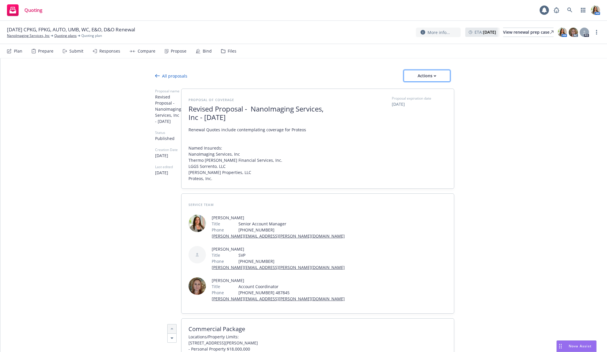
click at [419, 75] on div "Actions" at bounding box center [426, 75] width 27 height 11
click at [421, 115] on span "Copy logging email" at bounding box center [429, 114] width 51 height 6
click at [427, 80] on div "Actions" at bounding box center [426, 75] width 27 height 11
click at [426, 86] on link "Copy proposal link" at bounding box center [429, 91] width 51 height 12
click at [110, 49] on div "Responses" at bounding box center [109, 51] width 21 height 5
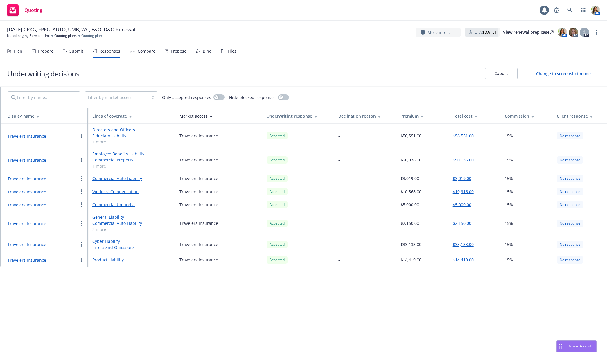
click at [82, 161] on icon "button" at bounding box center [81, 160] width 1 height 5
click at [91, 193] on span "Copy logging email" at bounding box center [103, 195] width 51 height 6
click at [82, 245] on button "button" at bounding box center [81, 244] width 7 height 7
click at [86, 277] on span "Copy logging email" at bounding box center [103, 279] width 51 height 6
click at [521, 33] on div "View renewal prep case" at bounding box center [528, 32] width 51 height 9
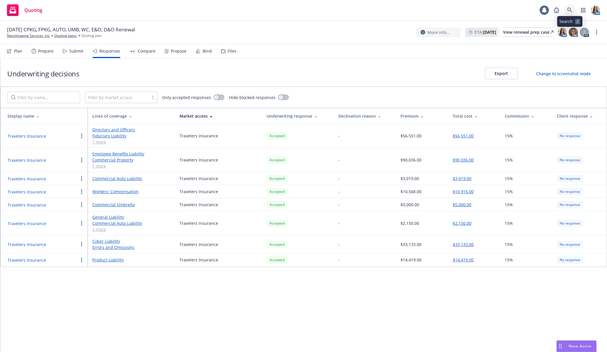
click at [570, 9] on icon at bounding box center [569, 10] width 5 height 5
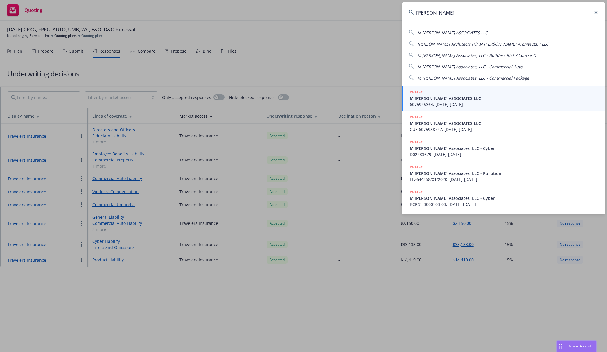
click at [447, 92] on div "POLICY" at bounding box center [504, 92] width 188 height 6
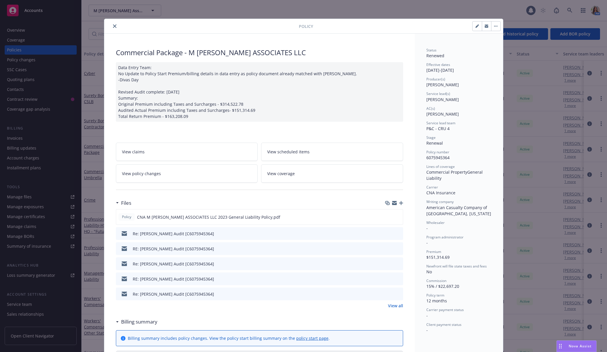
click at [115, 25] on icon "close" at bounding box center [114, 25] width 3 height 3
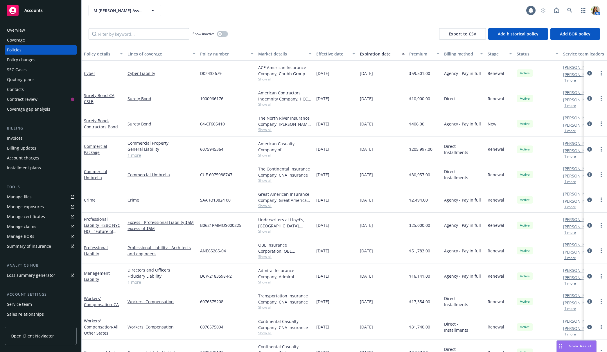
click at [42, 27] on div "Overview" at bounding box center [40, 30] width 67 height 9
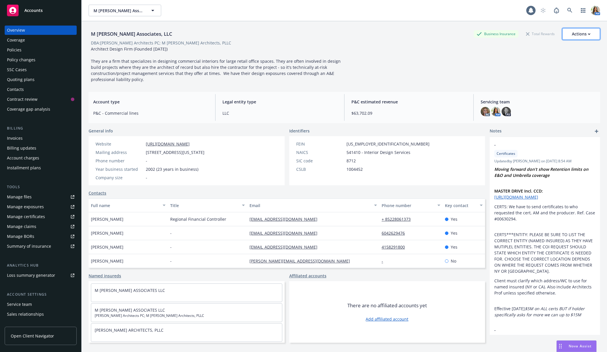
click at [580, 36] on div "Actions" at bounding box center [580, 33] width 19 height 11
click at [561, 71] on link "Copy logging email" at bounding box center [551, 73] width 95 height 12
click at [32, 53] on div "Policies" at bounding box center [40, 49] width 67 height 9
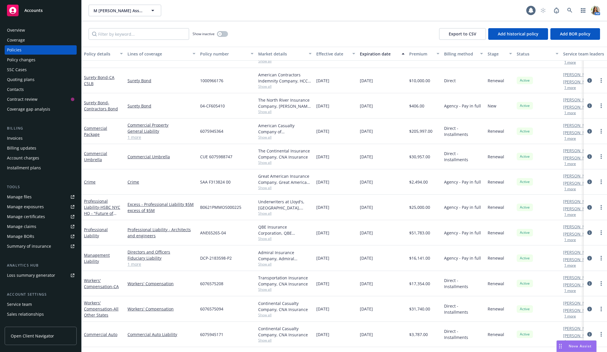
scroll to position [24, 0]
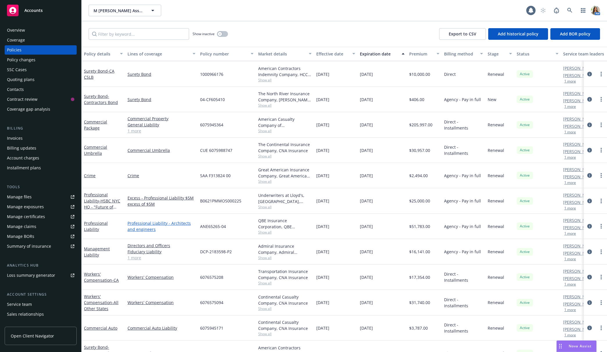
click at [150, 222] on link "Professional Liability - Architects and engineers" at bounding box center [161, 226] width 68 height 12
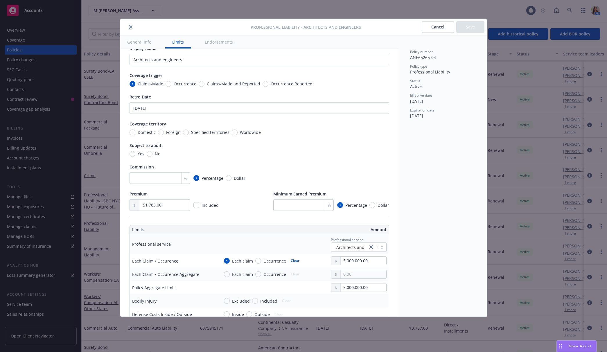
scroll to position [16, 0]
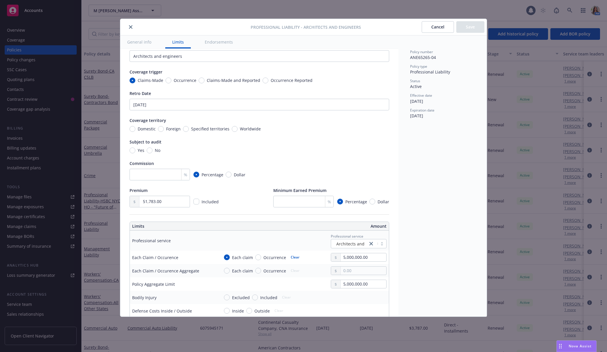
click at [431, 26] on button "Cancel" at bounding box center [437, 27] width 32 height 12
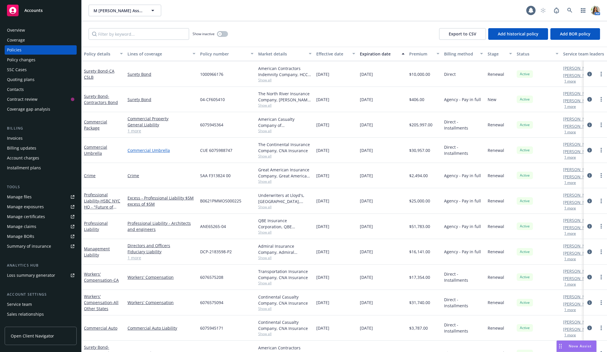
click at [138, 150] on link "Commercial Umbrella" at bounding box center [161, 150] width 68 height 6
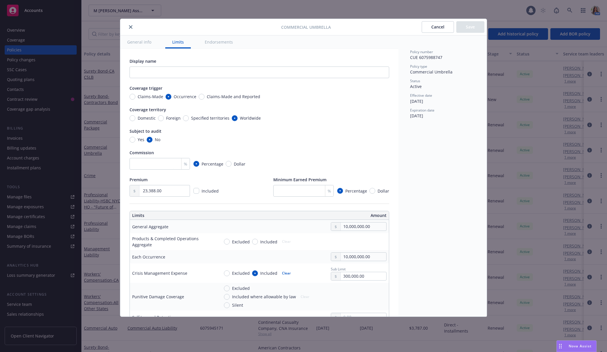
click at [431, 28] on button "Cancel" at bounding box center [437, 27] width 32 height 12
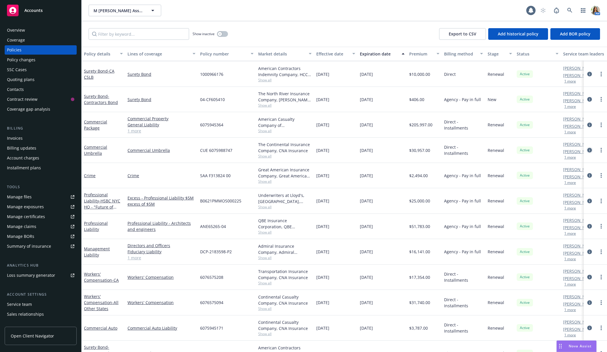
click at [590, 151] on icon "circleInformation" at bounding box center [589, 150] width 5 height 5
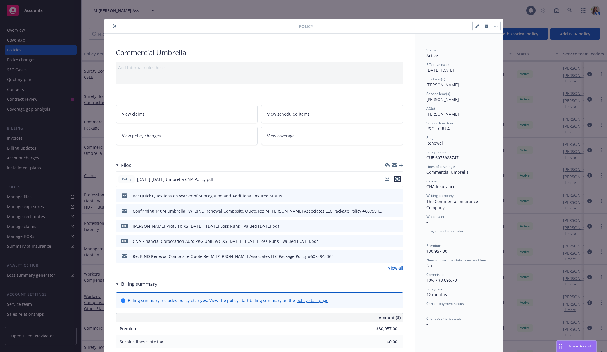
click at [396, 178] on icon "preview file" at bounding box center [396, 179] width 5 height 4
click at [117, 23] on button "close" at bounding box center [114, 26] width 7 height 7
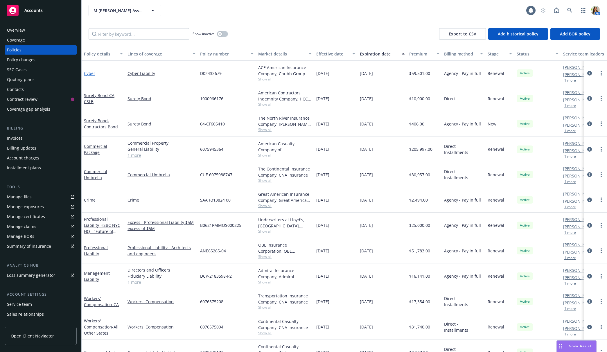
click at [90, 75] on link "Cyber" at bounding box center [89, 74] width 11 height 6
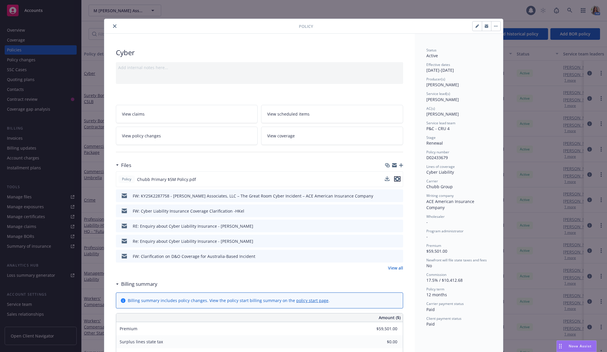
click at [398, 178] on icon "preview file" at bounding box center [396, 179] width 5 height 4
click at [114, 26] on icon "close" at bounding box center [114, 25] width 3 height 3
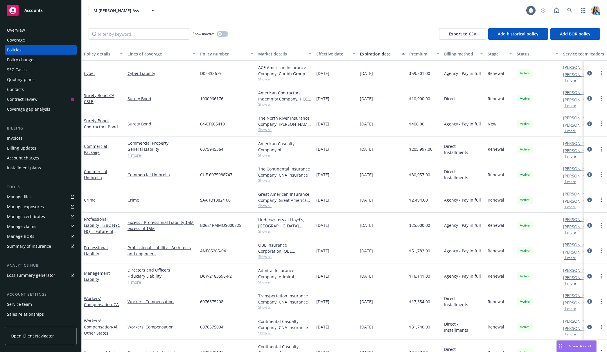
click at [24, 32] on div "Overview" at bounding box center [16, 30] width 18 height 9
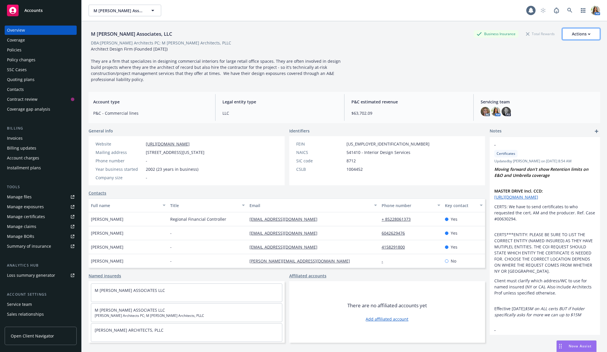
click at [581, 34] on div "Actions" at bounding box center [580, 33] width 19 height 11
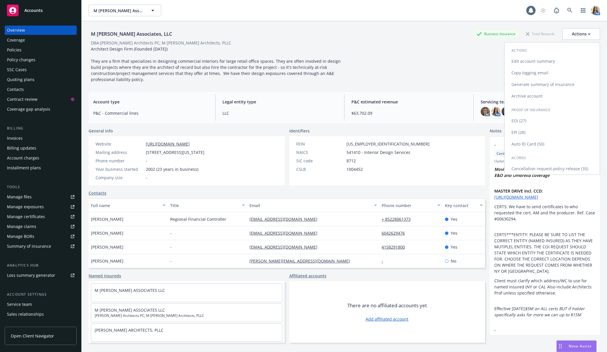
click at [544, 70] on link "Copy logging email" at bounding box center [551, 73] width 95 height 12
